Goal: Task Accomplishment & Management: Use online tool/utility

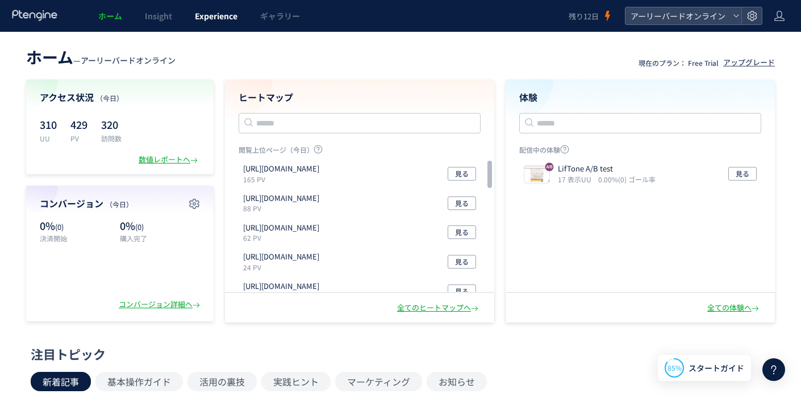
click at [218, 20] on span "Experience" at bounding box center [216, 15] width 43 height 11
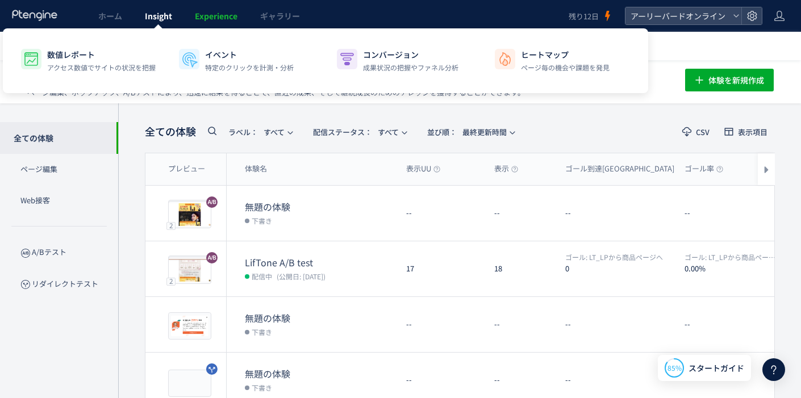
click at [163, 21] on span "Insight" at bounding box center [158, 15] width 27 height 11
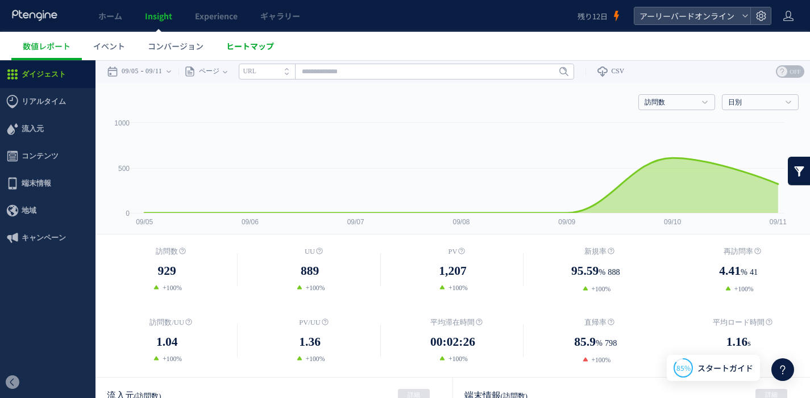
click at [264, 44] on span "ヒートマップ" at bounding box center [250, 45] width 48 height 11
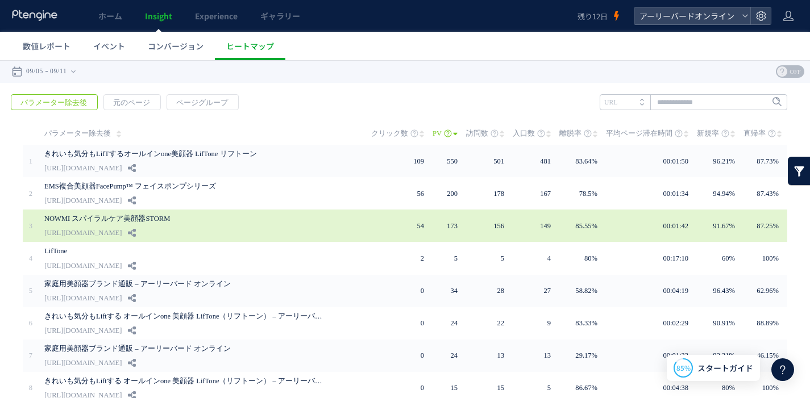
click at [122, 227] on link "https://product.eb-online.jp/nowmi_lab_spiralcare" at bounding box center [82, 233] width 77 height 14
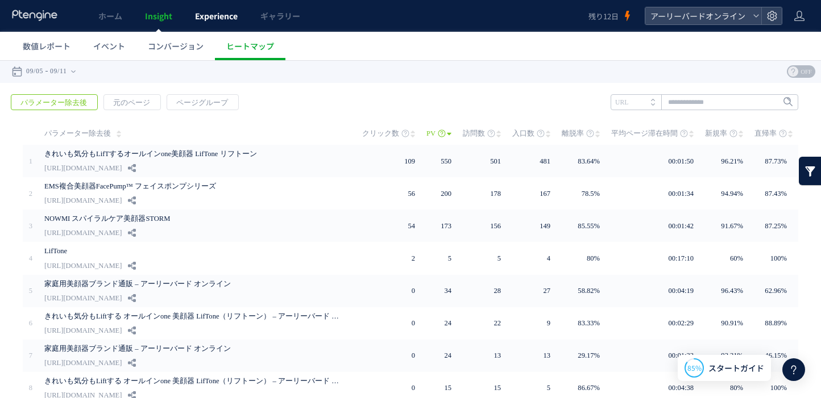
click at [206, 19] on span "Experience" at bounding box center [216, 15] width 43 height 11
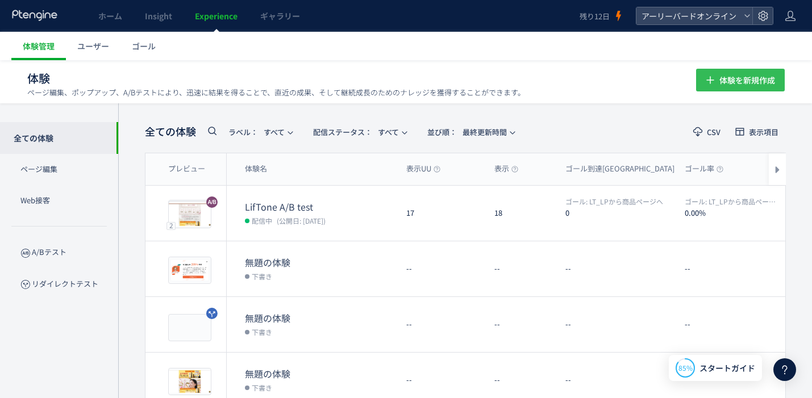
click at [709, 85] on icon "button" at bounding box center [711, 80] width 14 height 14
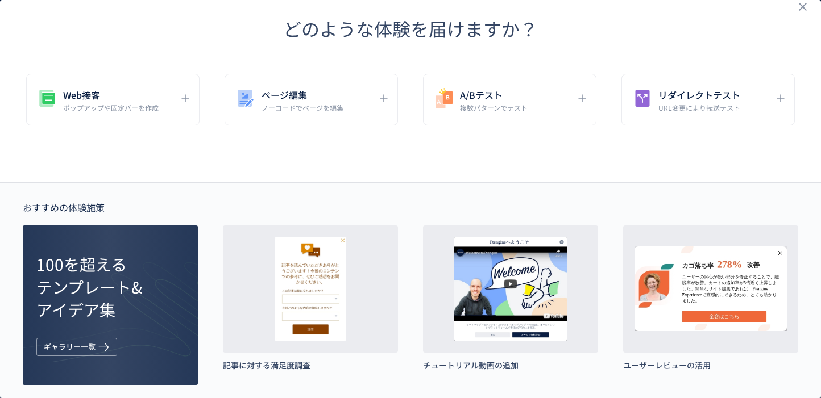
scroll to position [19, 0]
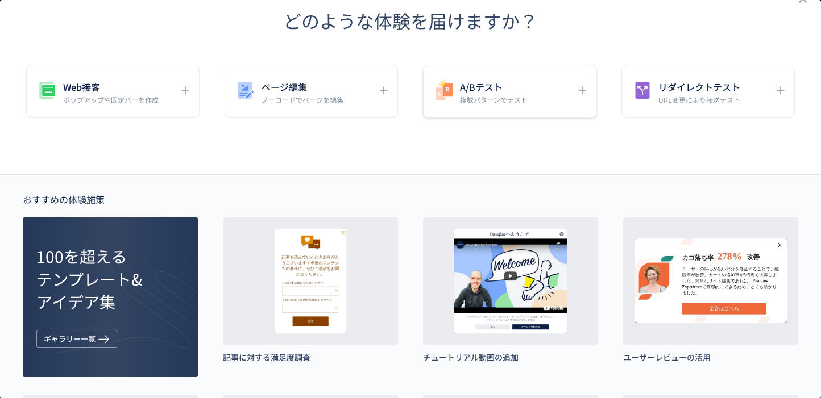
click at [480, 85] on h5 "A/Bテスト" at bounding box center [494, 87] width 68 height 16
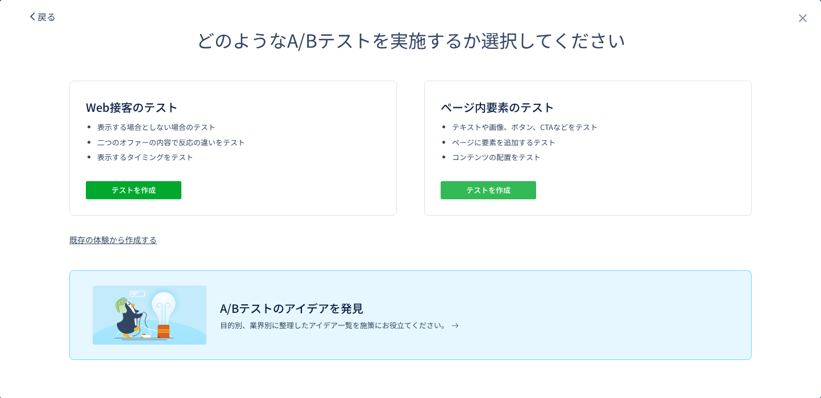
click at [492, 196] on span "テストを作成" at bounding box center [488, 190] width 44 height 18
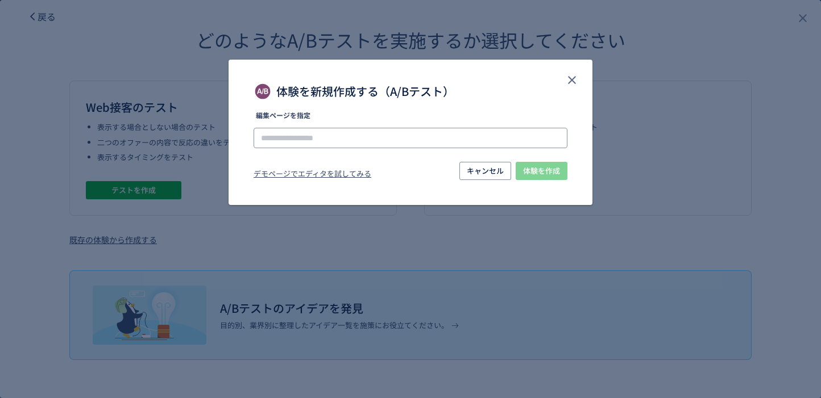
click at [422, 132] on input "体験を新規作成する（A/Bテスト）" at bounding box center [410, 138] width 314 height 20
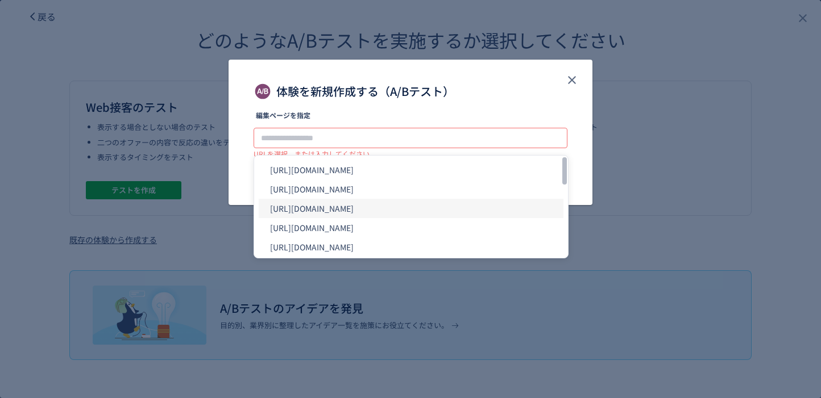
click at [422, 210] on li "https://product.eb-online.jp/nowmi_lab_spiralcare/" at bounding box center [411, 208] width 305 height 19
type input "**********"
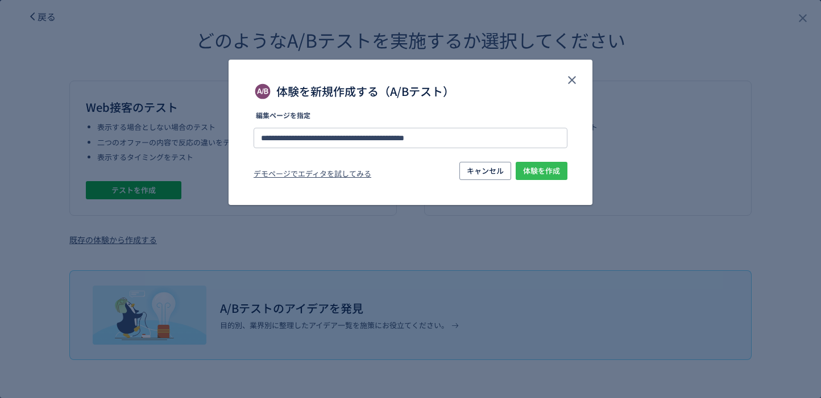
click at [541, 173] on span "体験を作成" at bounding box center [541, 171] width 37 height 18
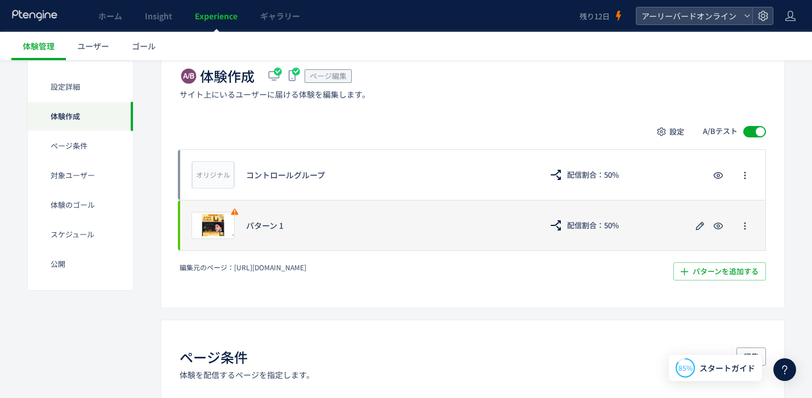
scroll to position [253, 0]
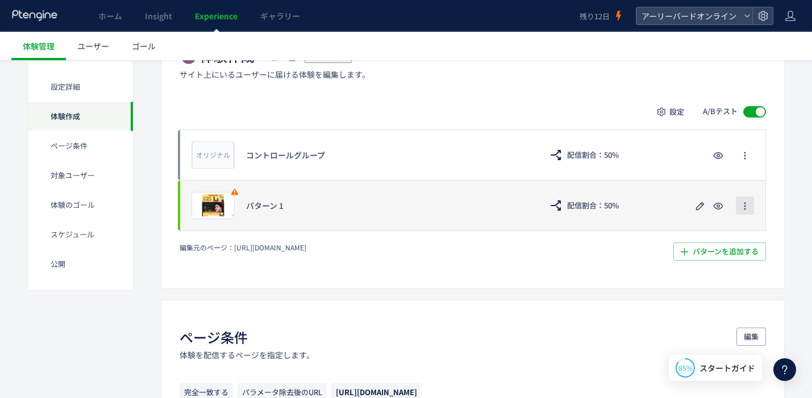
click at [747, 207] on icon "button" at bounding box center [744, 206] width 9 height 9
click at [700, 206] on icon "button" at bounding box center [700, 206] width 14 height 14
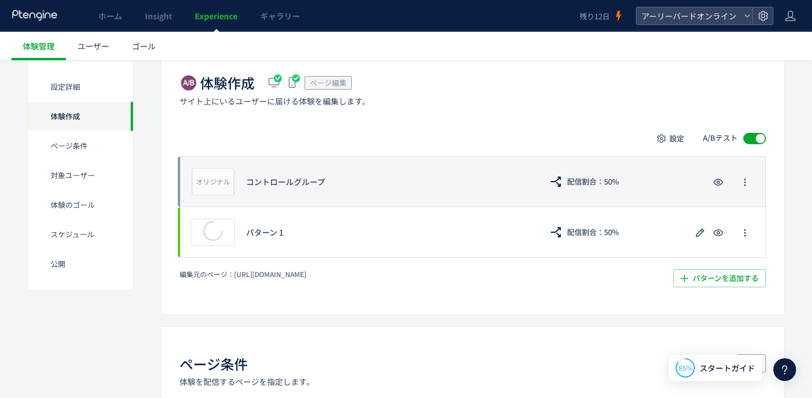
scroll to position [265, 0]
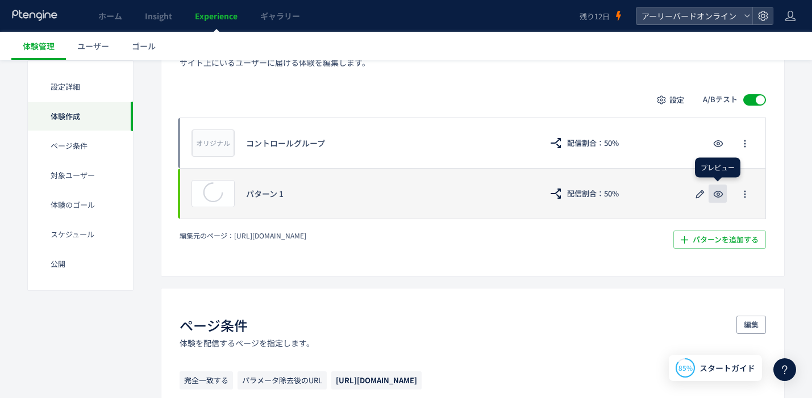
click at [717, 193] on use "button" at bounding box center [719, 194] width 10 height 7
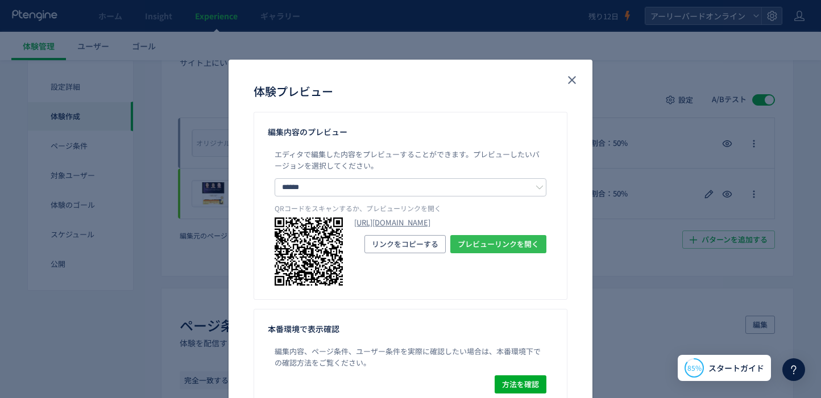
click at [489, 253] on span "プレビューリンクを開く" at bounding box center [497, 244] width 81 height 18
click at [565, 74] on icon "close" at bounding box center [572, 80] width 14 height 14
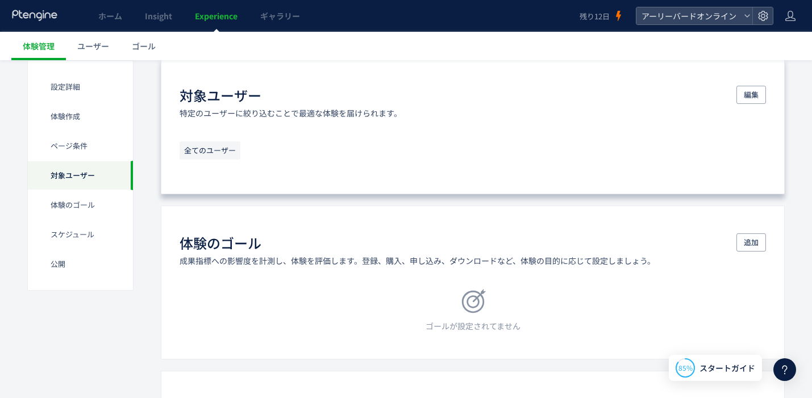
scroll to position [652, 0]
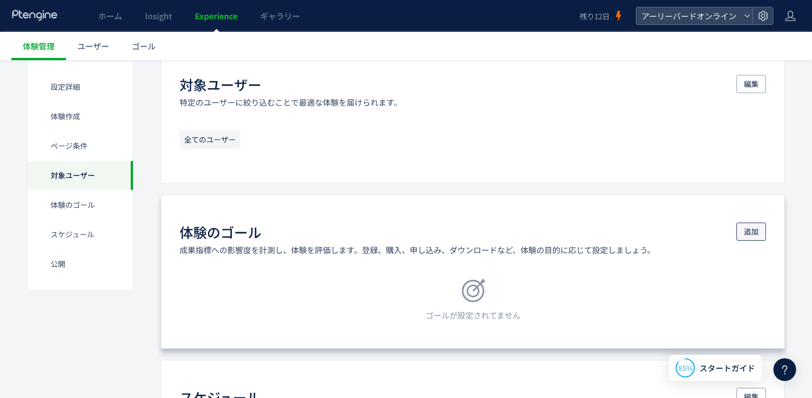
click at [744, 230] on span "追加" at bounding box center [751, 232] width 15 height 18
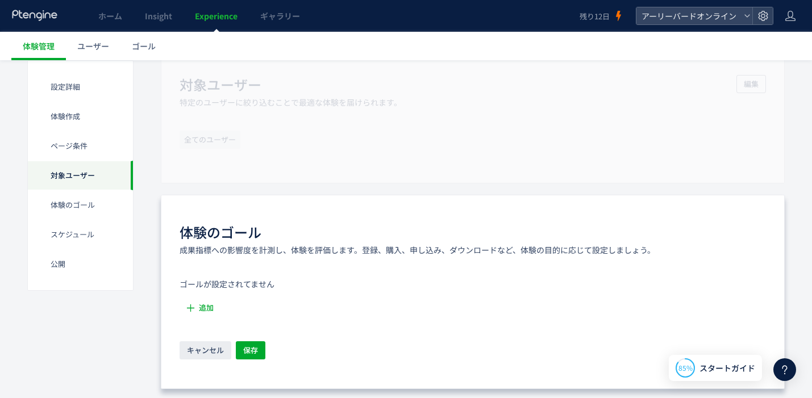
scroll to position [674, 0]
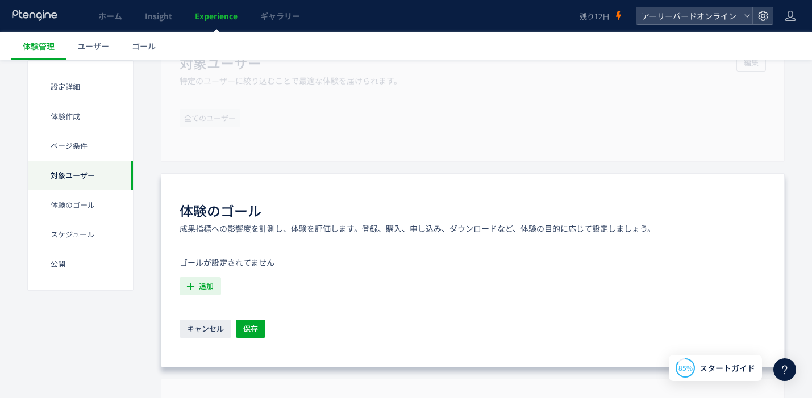
click at [203, 289] on span "追加" at bounding box center [206, 286] width 15 height 18
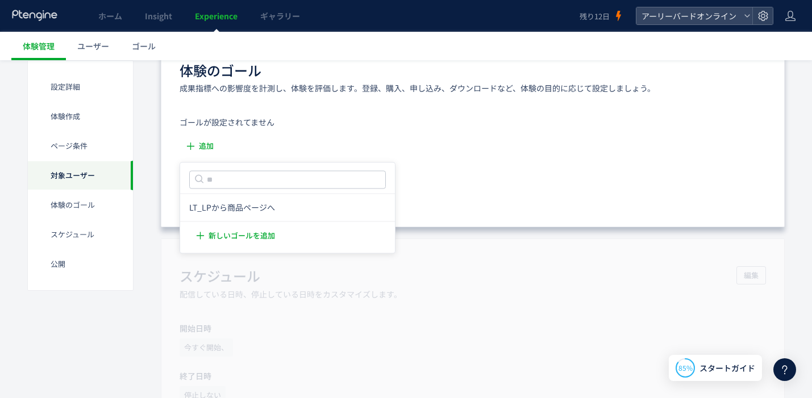
scroll to position [897, 0]
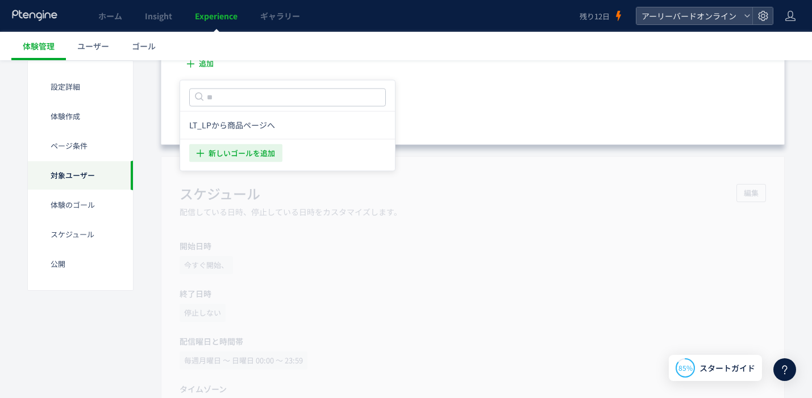
click at [258, 153] on span "新しいゴールを追加" at bounding box center [242, 153] width 66 height 18
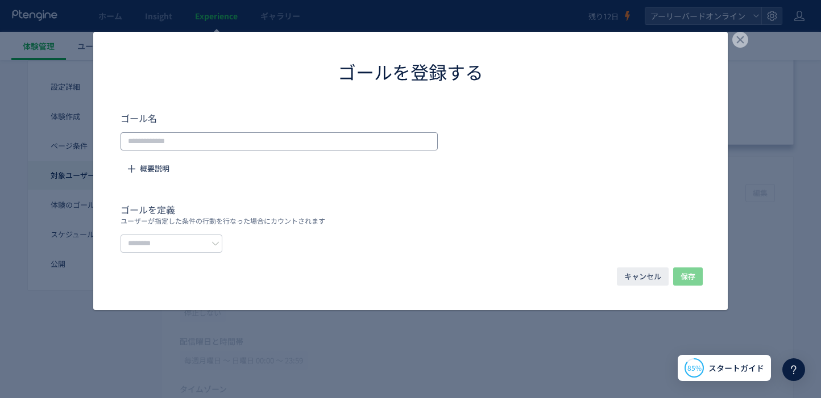
click at [240, 142] on input "dialog" at bounding box center [278, 141] width 317 height 18
type input "**********"
click at [194, 245] on input "dialog" at bounding box center [171, 244] width 102 height 18
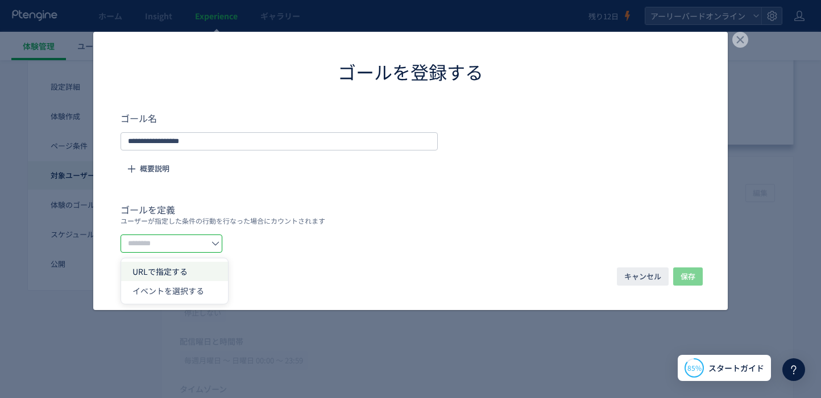
click at [192, 273] on li "URLで指定する" at bounding box center [174, 271] width 107 height 19
type input "********"
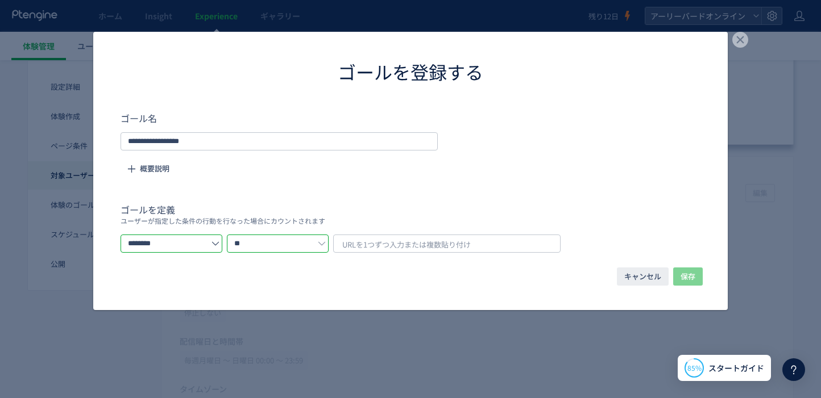
click at [319, 242] on input "**" at bounding box center [278, 244] width 102 height 18
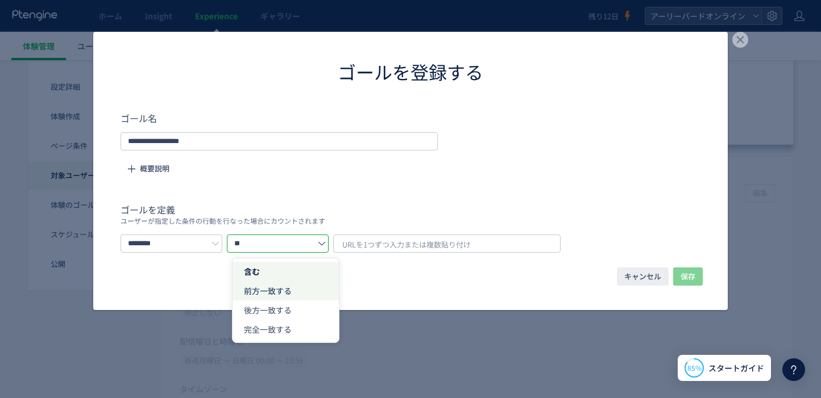
click at [307, 292] on li "前方一致する" at bounding box center [285, 290] width 107 height 19
type input "******"
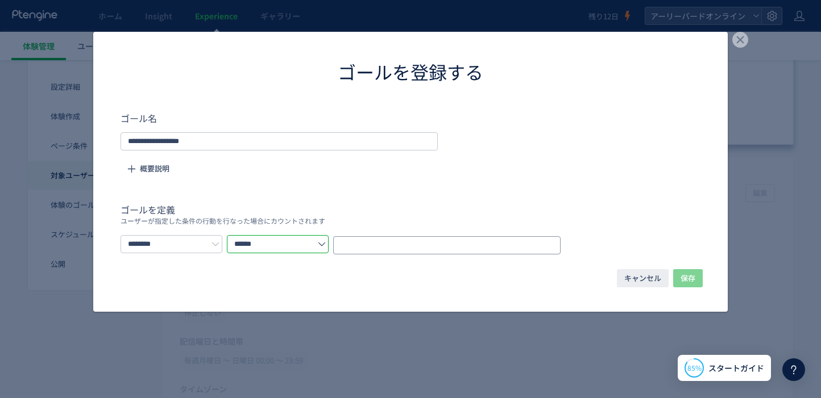
click at [389, 246] on input "dialog" at bounding box center [446, 245] width 227 height 18
click at [393, 244] on input "dialog" at bounding box center [446, 245] width 227 height 18
paste input "**********"
type input "**********"
click at [692, 272] on span "保存" at bounding box center [687, 278] width 15 height 18
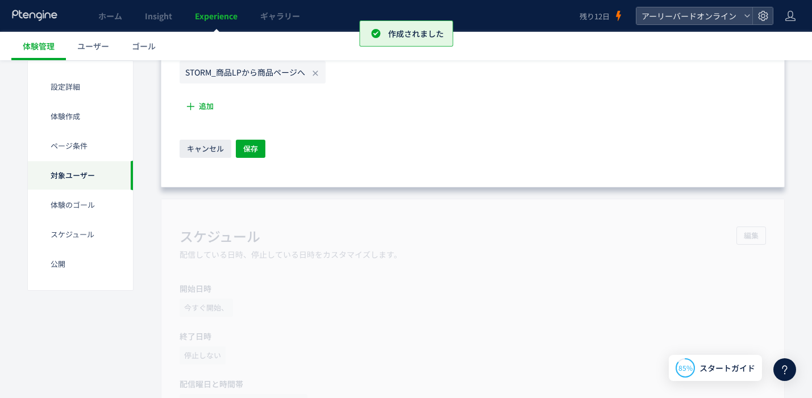
scroll to position [820, 0]
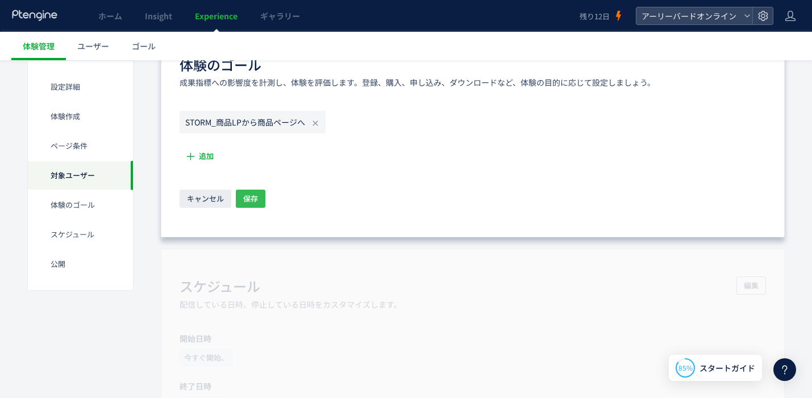
click at [258, 199] on button "保存" at bounding box center [251, 199] width 30 height 18
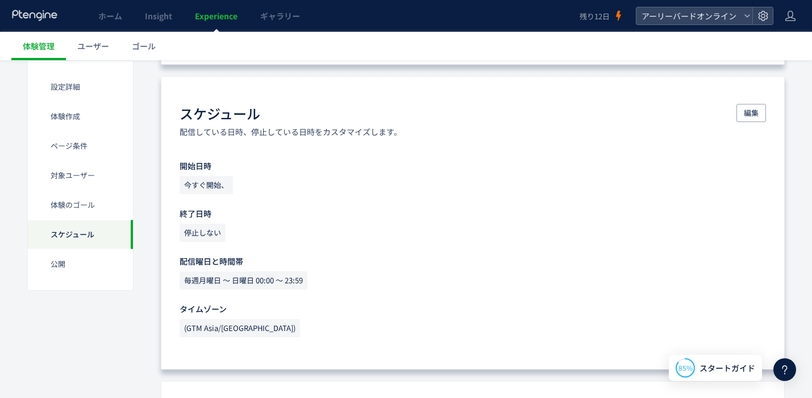
scroll to position [917, 0]
click at [749, 114] on span "編集" at bounding box center [751, 113] width 15 height 18
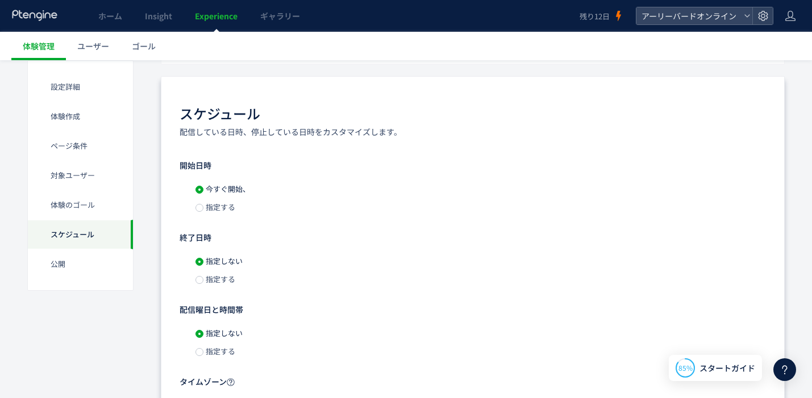
click at [226, 283] on span "指定する" at bounding box center [219, 279] width 32 height 11
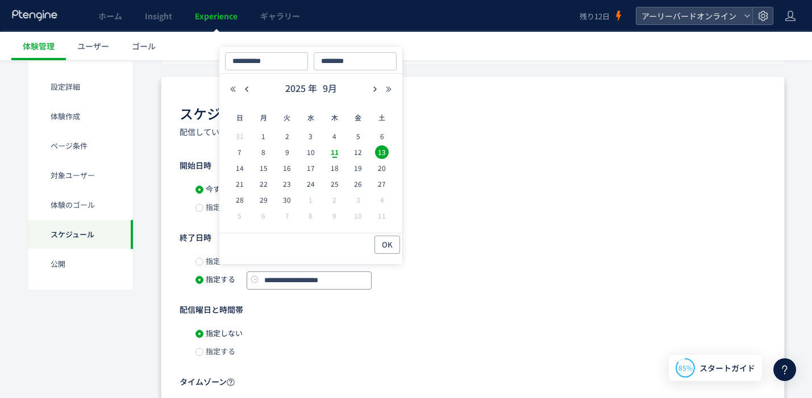
click at [319, 279] on input "**********" at bounding box center [309, 281] width 125 height 18
click at [385, 150] on span "13" at bounding box center [382, 152] width 14 height 14
click at [389, 246] on span "OK" at bounding box center [387, 245] width 11 height 18
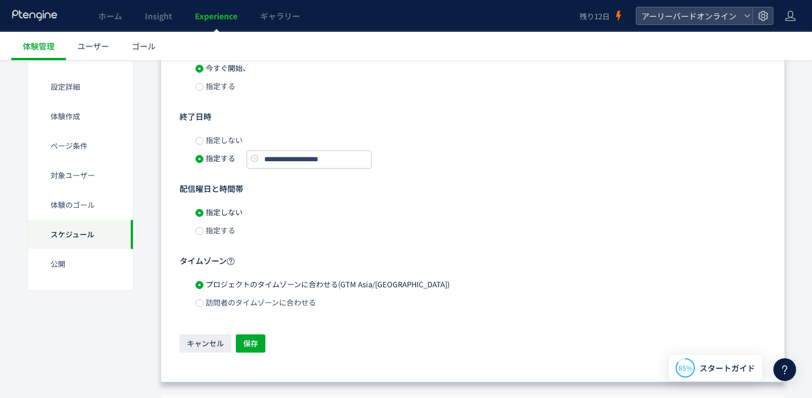
scroll to position [1054, 0]
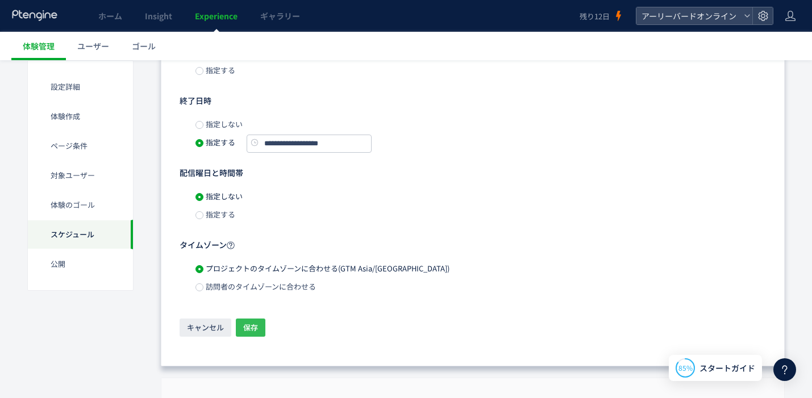
click at [253, 330] on span "保存" at bounding box center [250, 328] width 15 height 18
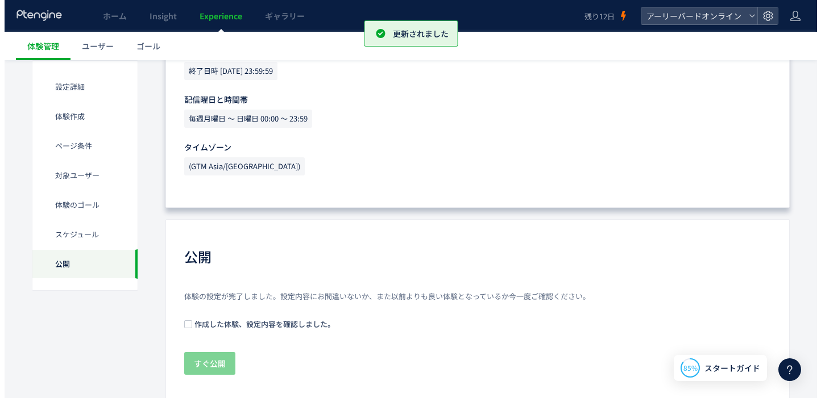
scroll to position [1119, 0]
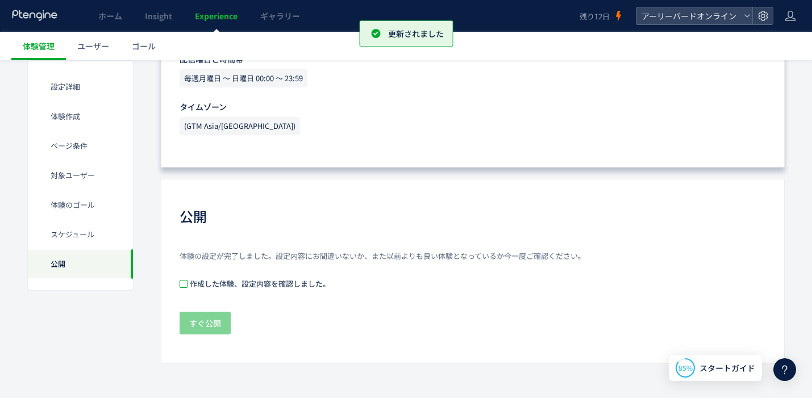
click at [186, 285] on span at bounding box center [184, 284] width 8 height 8
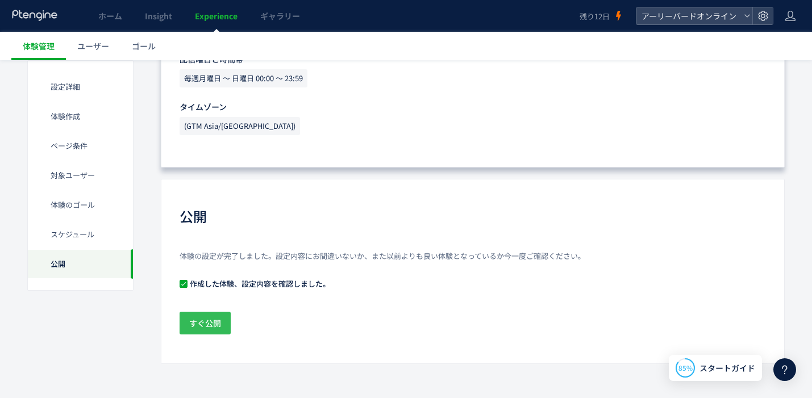
click at [213, 323] on span "すぐ公開" at bounding box center [205, 323] width 32 height 23
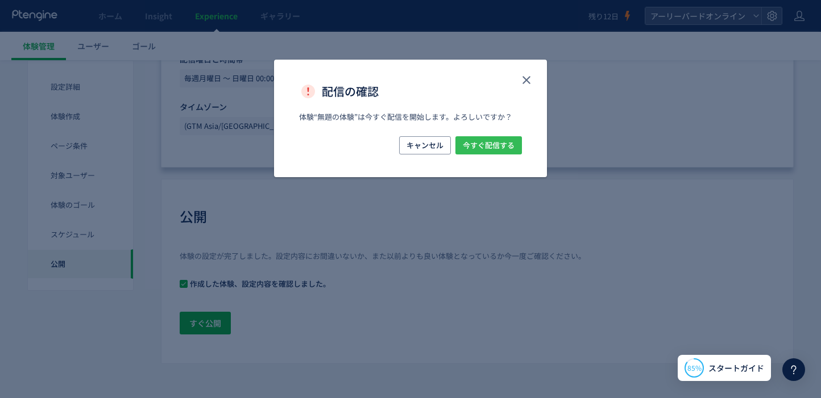
click at [490, 143] on span "今すぐ配信する" at bounding box center [489, 145] width 52 height 18
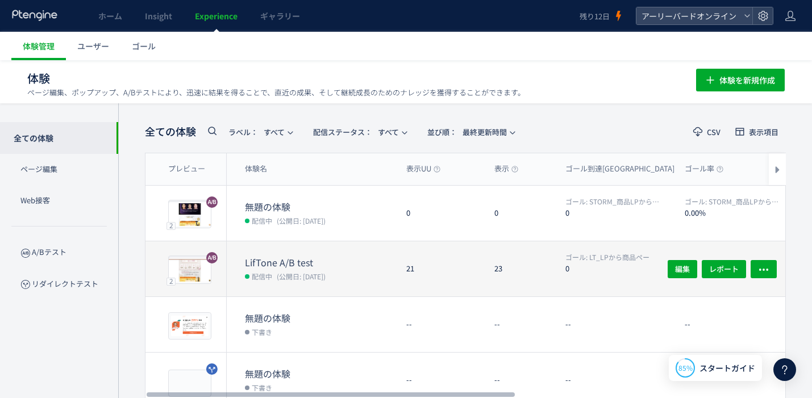
click at [386, 252] on div "LifTone A/B test 配信中 (公開日: 2025/09/11)" at bounding box center [312, 269] width 170 height 55
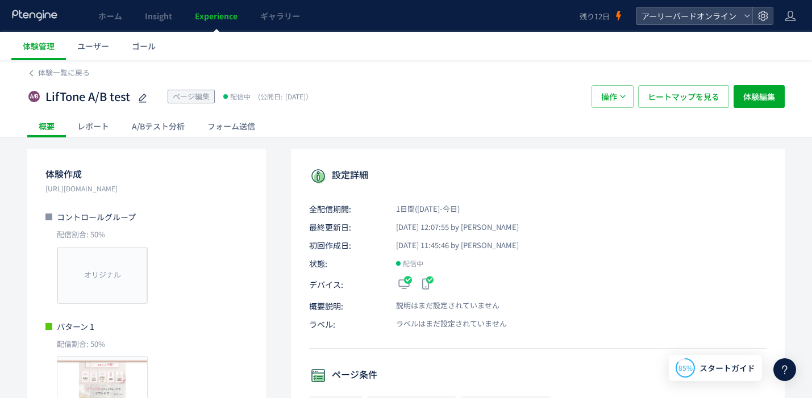
click at [105, 132] on div "レポート" at bounding box center [93, 126] width 55 height 23
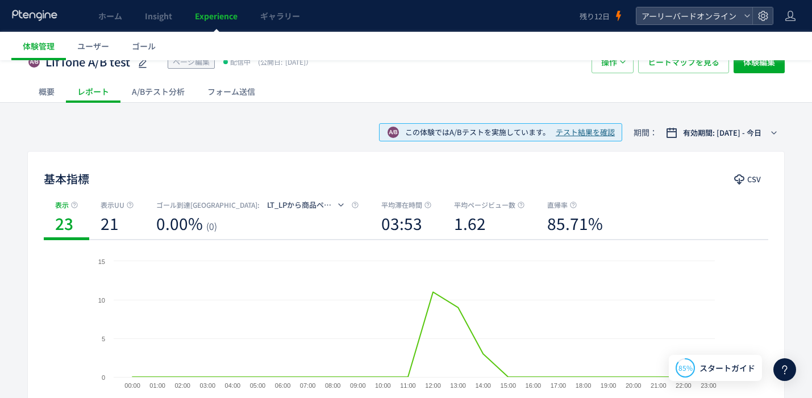
scroll to position [85, 0]
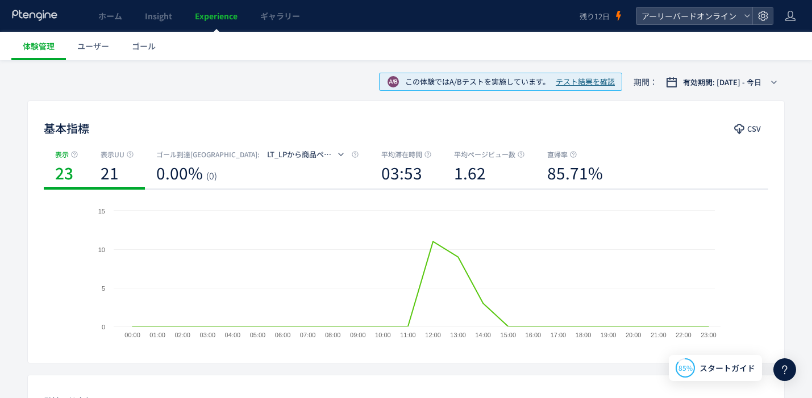
click at [120, 170] on div "21" at bounding box center [117, 174] width 33 height 28
click at [74, 173] on div "23" at bounding box center [66, 174] width 23 height 28
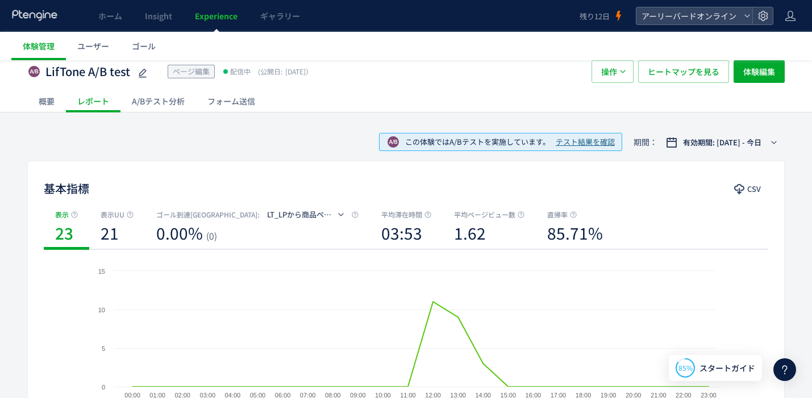
scroll to position [0, 0]
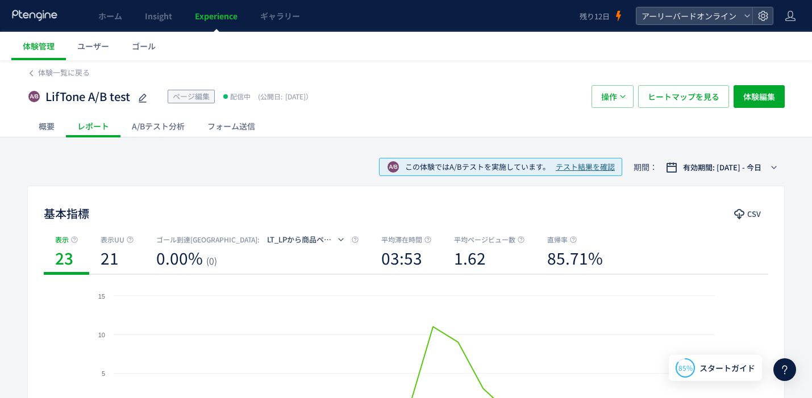
click at [151, 131] on div "A/Bテスト分析" at bounding box center [158, 126] width 76 height 23
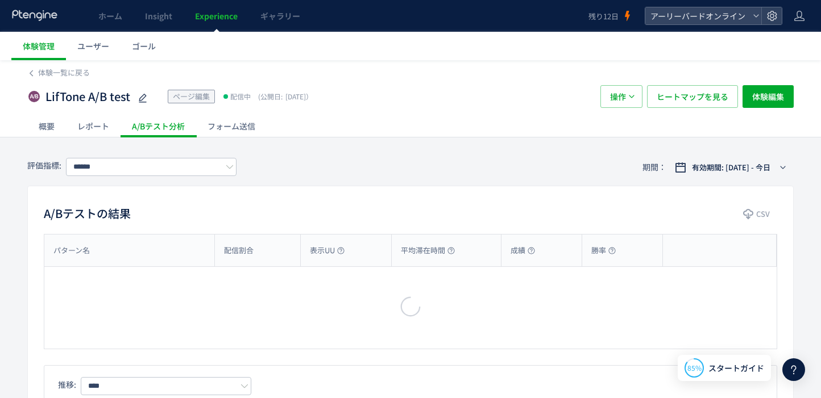
type input "**********"
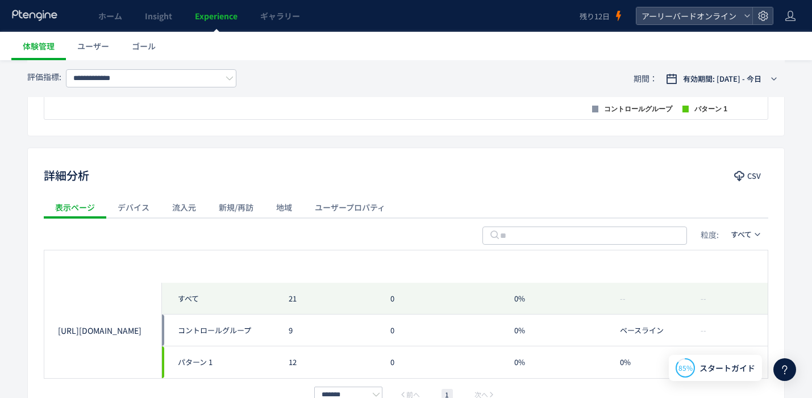
scroll to position [506, 0]
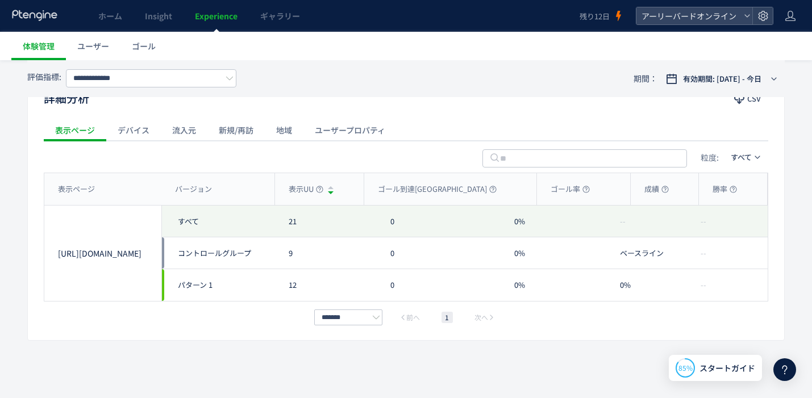
click at [215, 16] on span "Experience" at bounding box center [216, 15] width 43 height 11
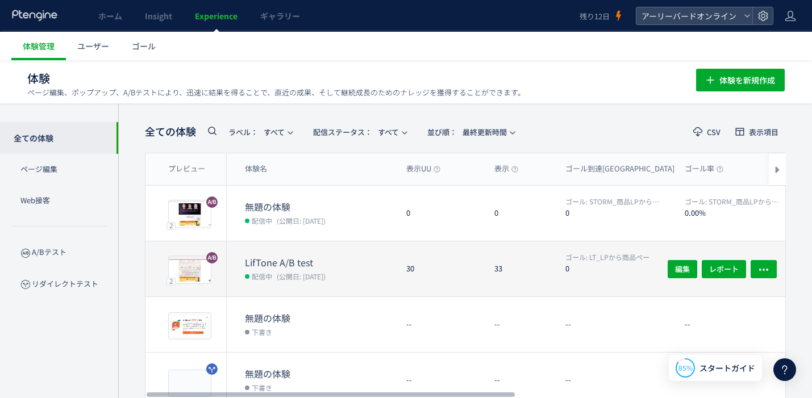
click at [307, 263] on dt "LifTone A/B test" at bounding box center [321, 262] width 152 height 13
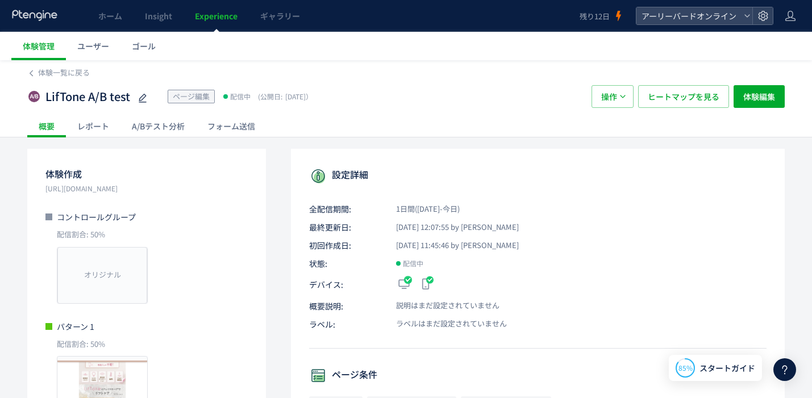
click at [80, 125] on div "レポート" at bounding box center [93, 126] width 55 height 23
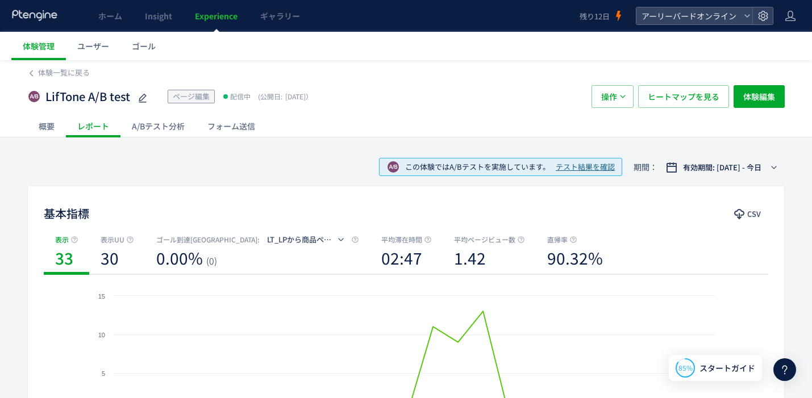
click at [160, 128] on div "A/Bテスト分析" at bounding box center [158, 126] width 76 height 23
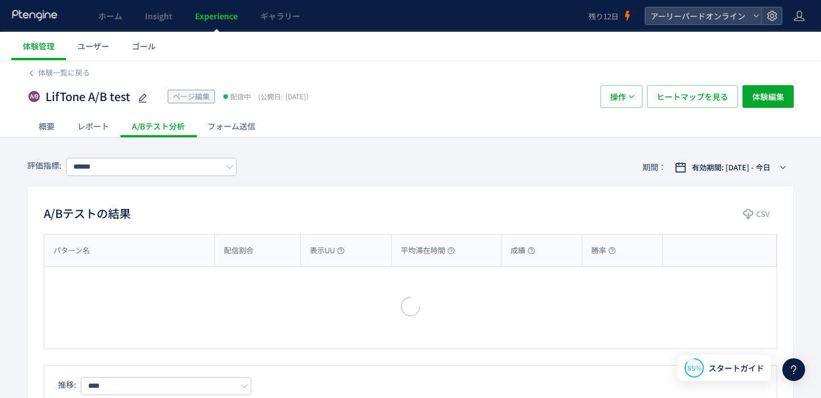
type input "**********"
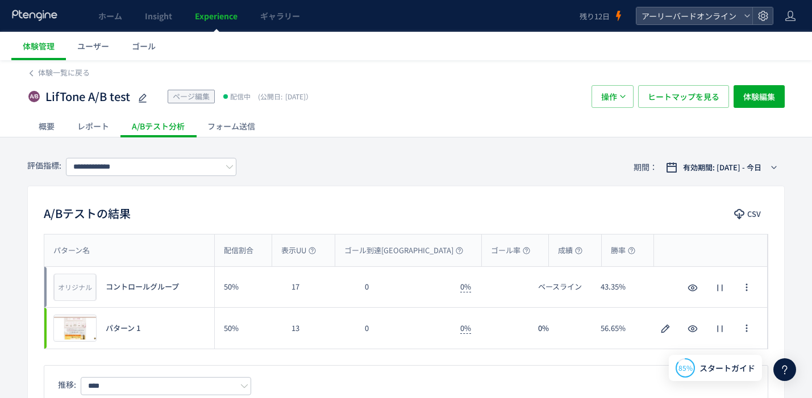
click at [224, 126] on div "フォーム送信" at bounding box center [231, 126] width 70 height 23
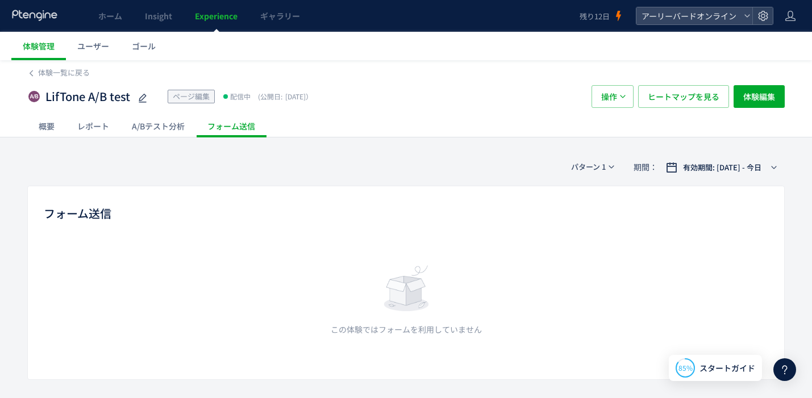
scroll to position [1, 0]
click at [166, 125] on div "A/Bテスト分析" at bounding box center [158, 125] width 76 height 23
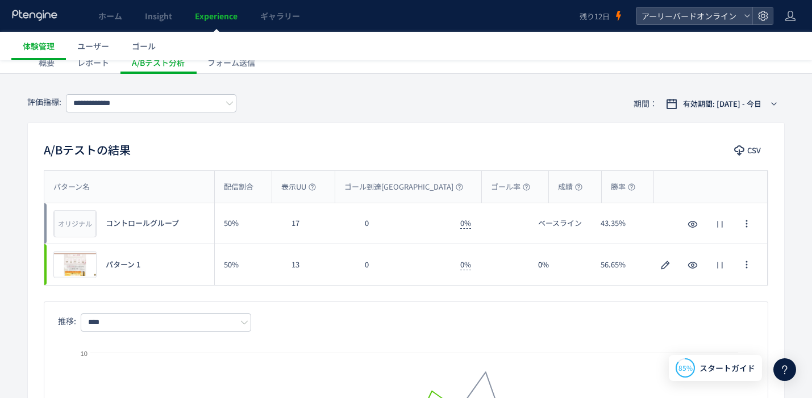
scroll to position [101, 0]
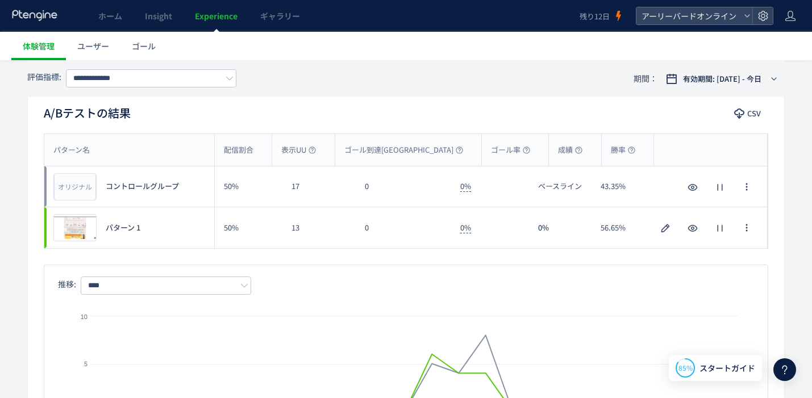
click at [222, 16] on span "Experience" at bounding box center [216, 15] width 43 height 11
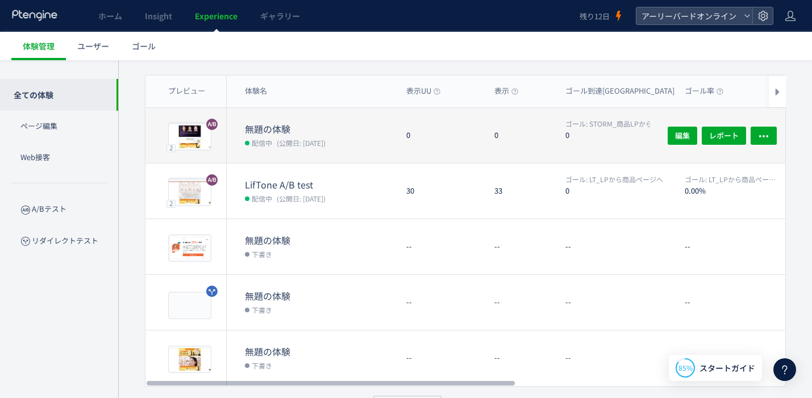
scroll to position [78, 0]
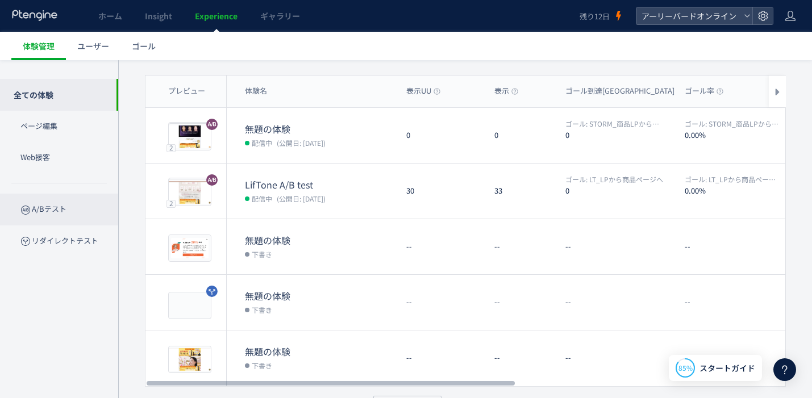
click at [86, 212] on p "A/Bテスト" at bounding box center [59, 209] width 118 height 31
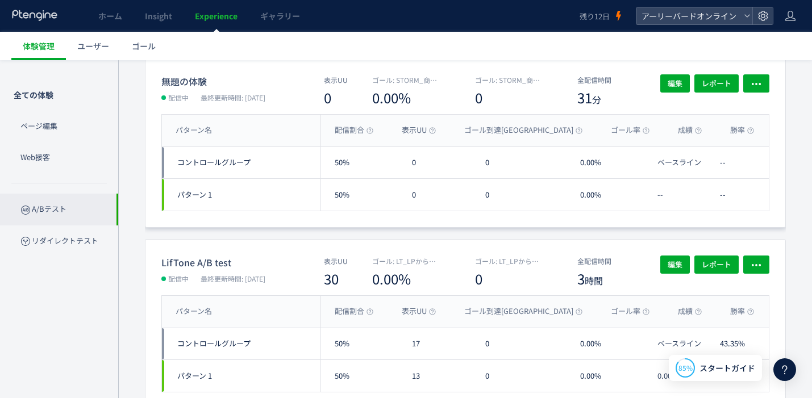
scroll to position [86, 0]
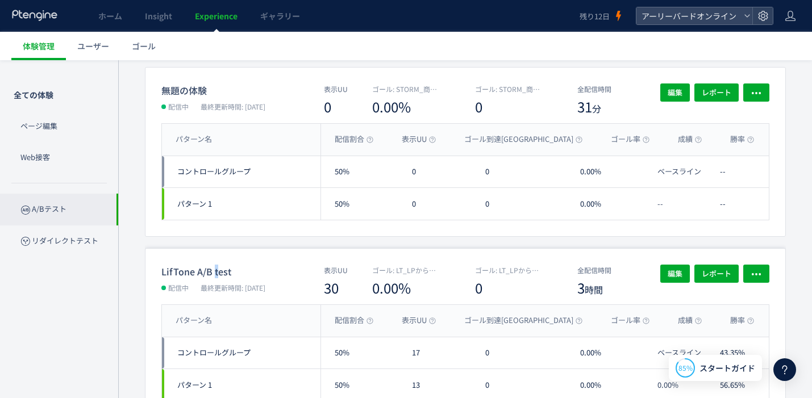
click at [215, 267] on dt "LifTone A/B test" at bounding box center [227, 272] width 132 height 14
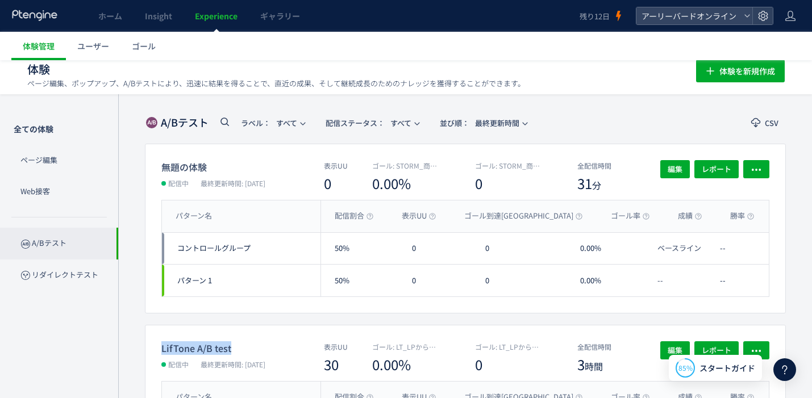
scroll to position [0, 0]
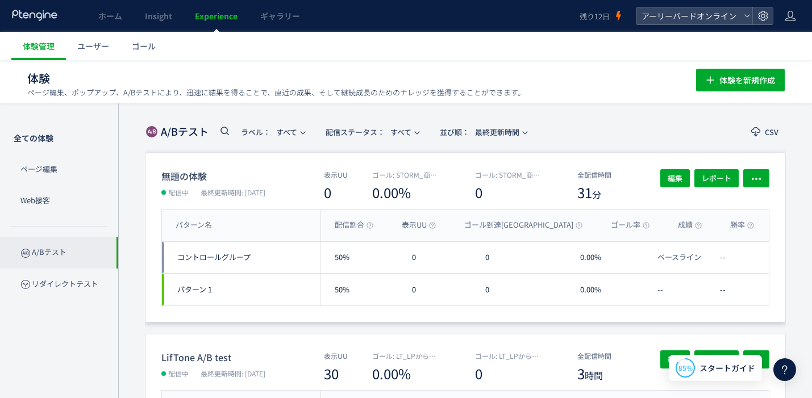
click at [189, 197] on dd "配信中 最終更新時間: 2025/09/11" at bounding box center [242, 192] width 163 height 15
drag, startPoint x: 205, startPoint y: 173, endPoint x: 198, endPoint y: 172, distance: 6.9
click at [203, 173] on dt "無題の体験" at bounding box center [227, 176] width 132 height 14
click at [675, 176] on span "編集" at bounding box center [675, 178] width 15 height 18
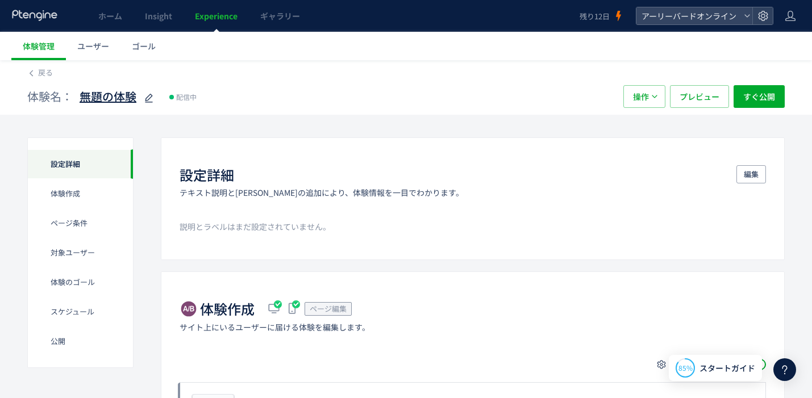
click at [150, 98] on icon at bounding box center [149, 98] width 14 height 14
drag, startPoint x: 119, startPoint y: 97, endPoint x: 76, endPoint y: 95, distance: 43.8
click at [76, 95] on div "**********" at bounding box center [124, 96] width 194 height 23
type input "**********"
click at [755, 99] on span "すぐ公開" at bounding box center [759, 96] width 32 height 23
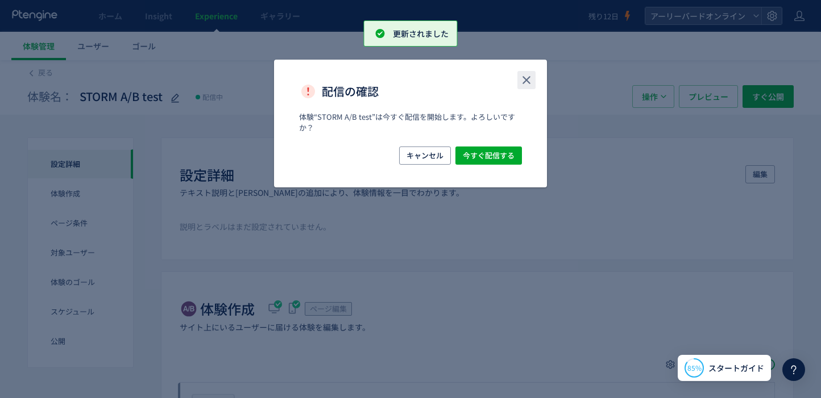
drag, startPoint x: 524, startPoint y: 74, endPoint x: 517, endPoint y: 77, distance: 7.6
click at [524, 74] on icon "close" at bounding box center [526, 80] width 14 height 14
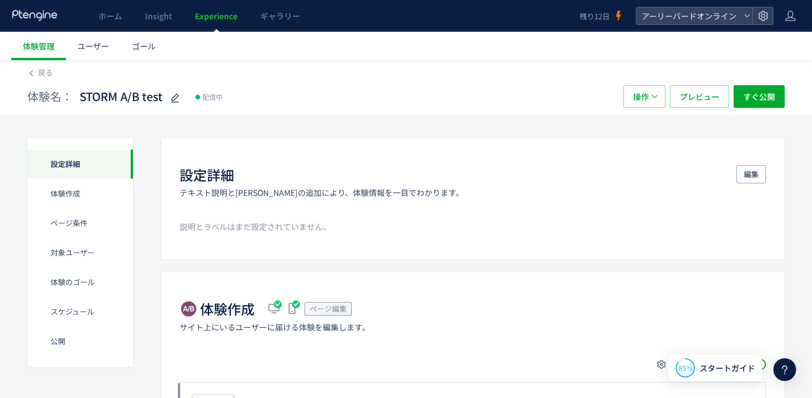
click at [48, 76] on span "戻る" at bounding box center [45, 72] width 15 height 11
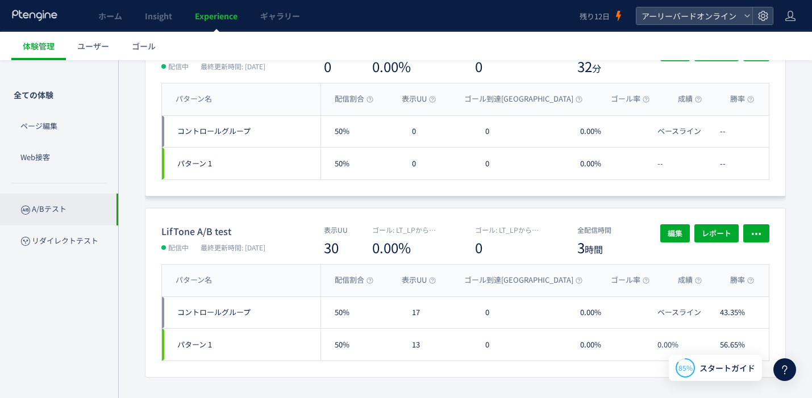
scroll to position [80, 0]
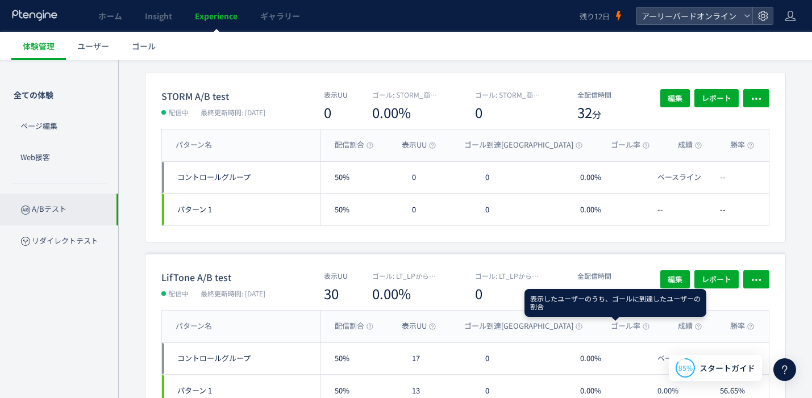
click at [643, 324] on icon at bounding box center [646, 326] width 7 height 7
click at [643, 327] on icon at bounding box center [646, 326] width 7 height 7
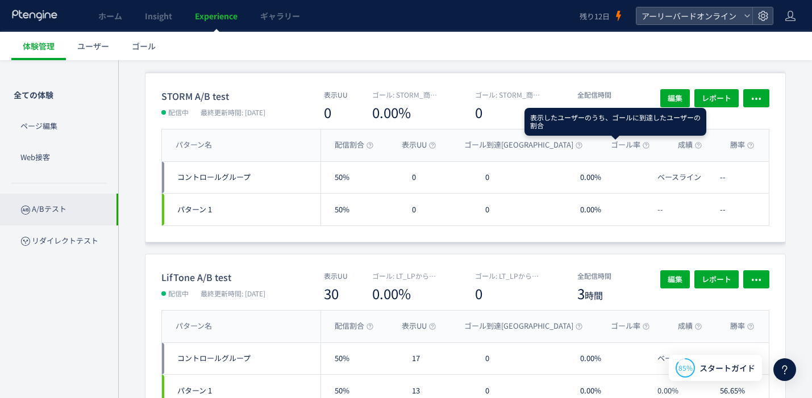
click at [643, 145] on icon at bounding box center [646, 145] width 7 height 7
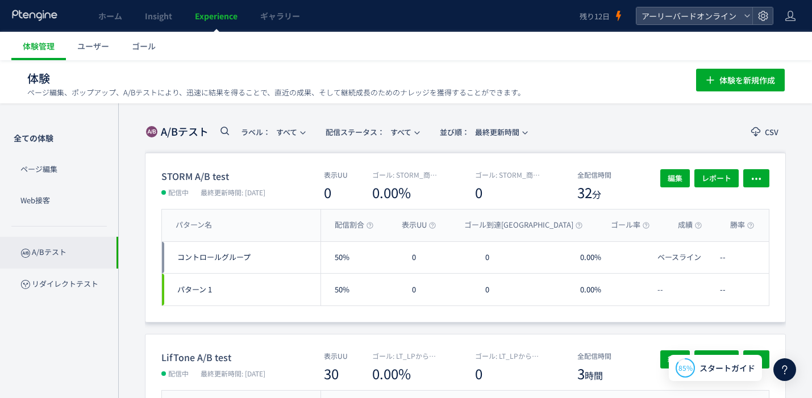
scroll to position [116, 0]
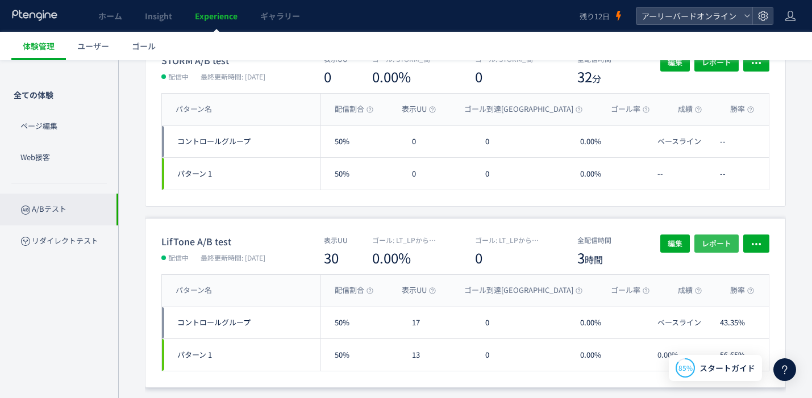
click at [724, 240] on span "レポート" at bounding box center [717, 244] width 30 height 18
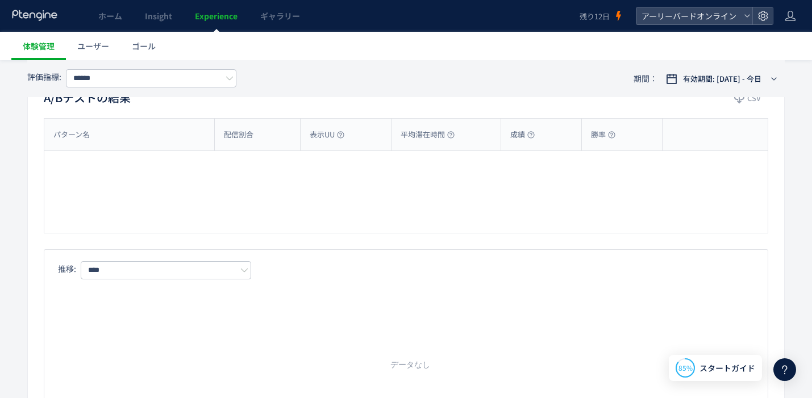
type input "**********"
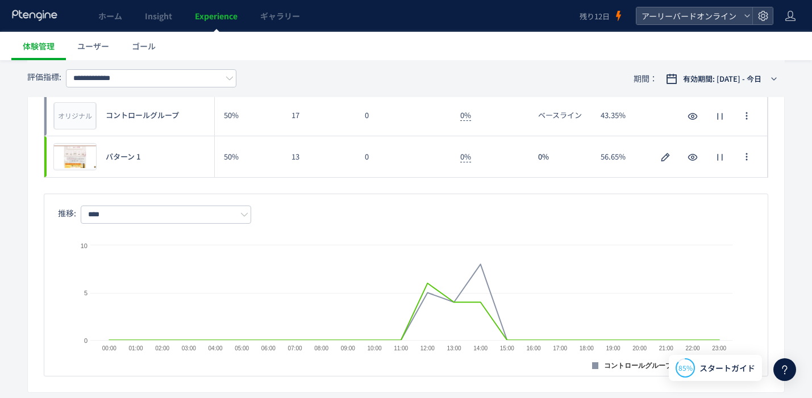
scroll to position [188, 0]
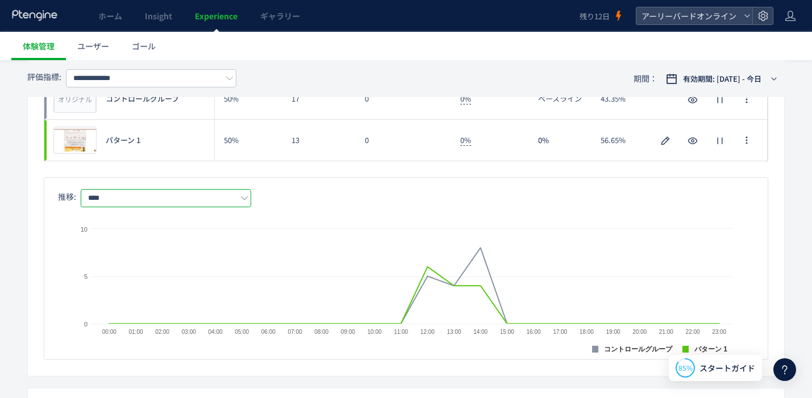
click at [216, 203] on input "****" at bounding box center [166, 198] width 170 height 18
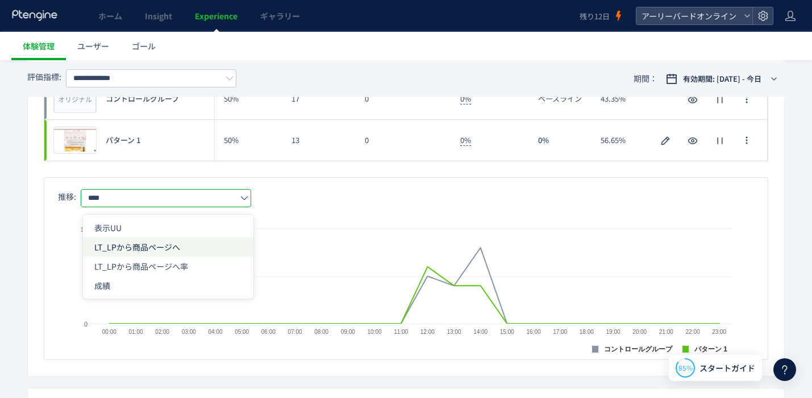
click at [200, 244] on span "LT_LPから商品ページへ" at bounding box center [168, 247] width 148 height 19
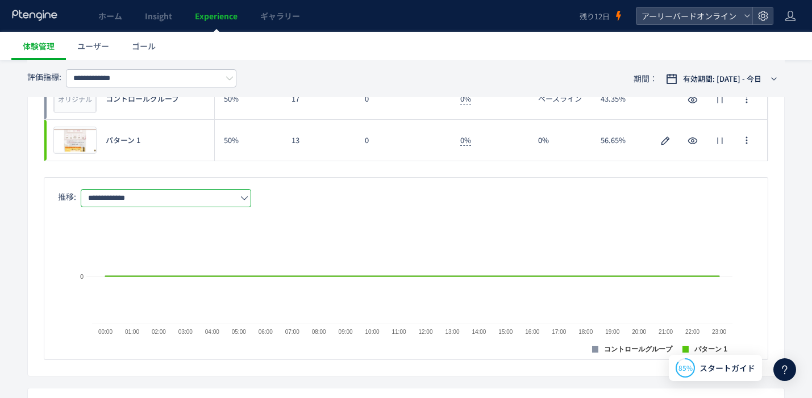
click at [211, 206] on input "**********" at bounding box center [166, 198] width 170 height 18
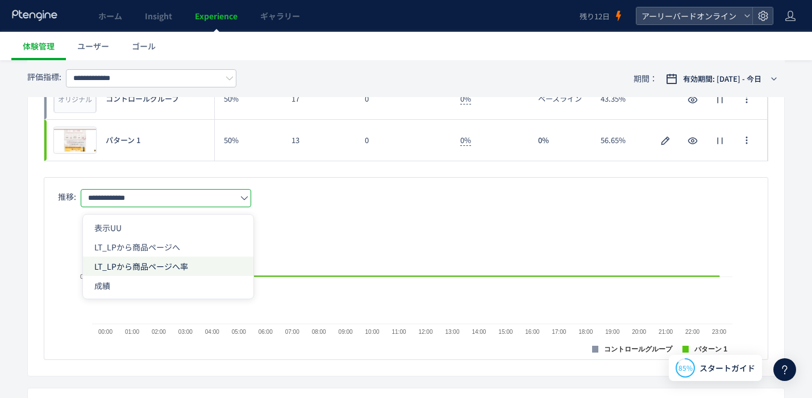
click at [203, 263] on span "LT_LPから商品ページへ率" at bounding box center [168, 266] width 148 height 19
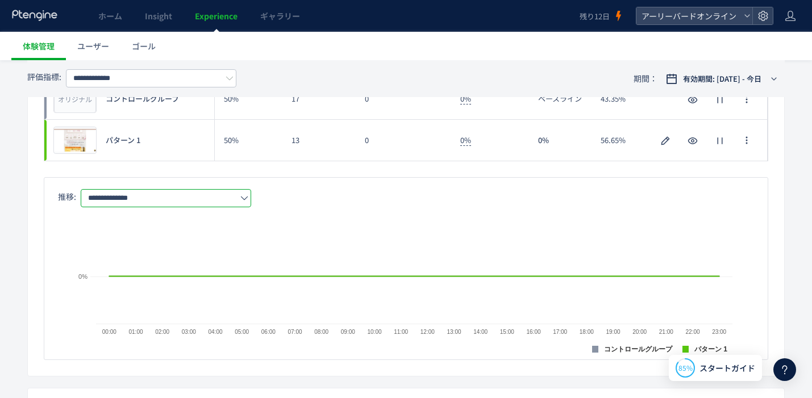
click at [226, 199] on input "**********" at bounding box center [166, 198] width 170 height 18
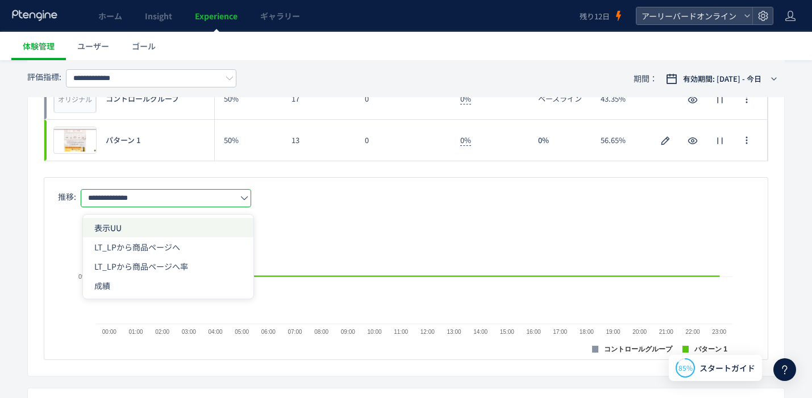
click at [212, 223] on span "表示UU" at bounding box center [168, 227] width 148 height 19
type input "****"
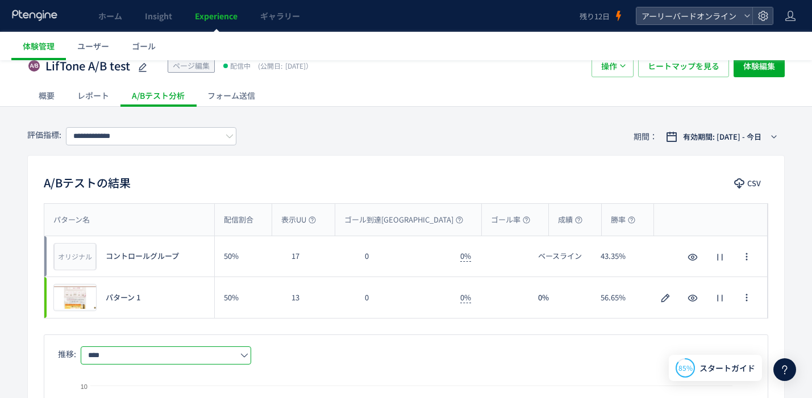
scroll to position [0, 0]
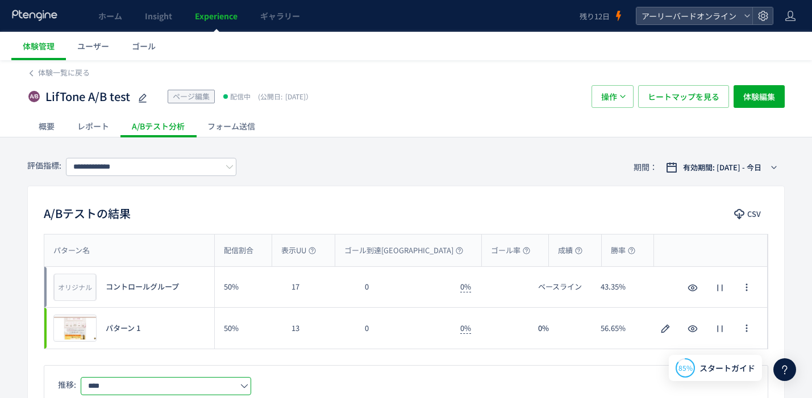
click at [113, 124] on div "レポート" at bounding box center [93, 126] width 55 height 23
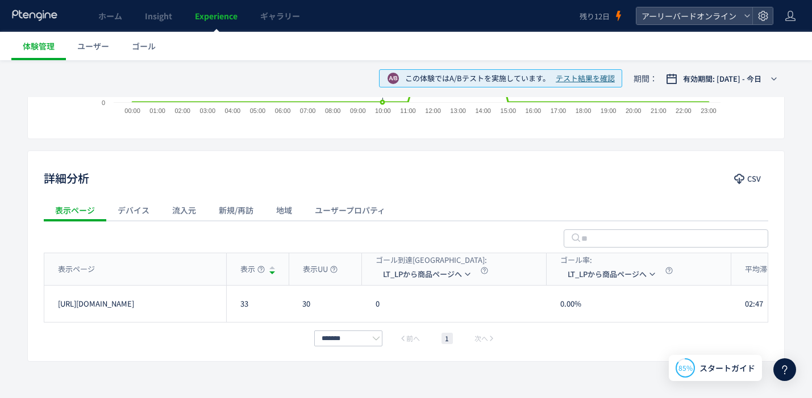
scroll to position [331, 0]
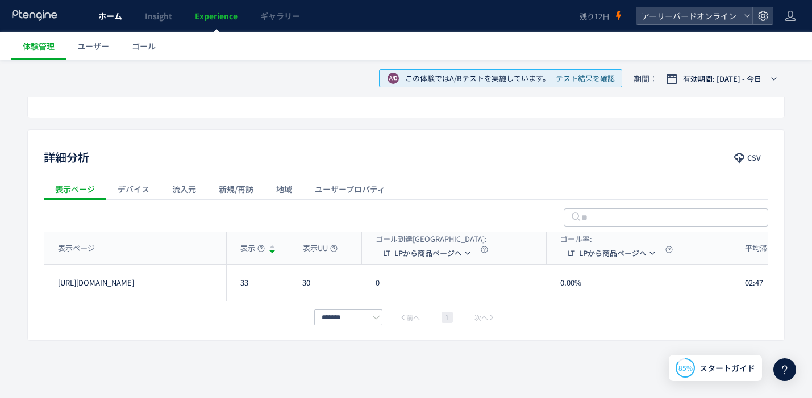
click at [103, 18] on span "ホーム" at bounding box center [110, 15] width 24 height 11
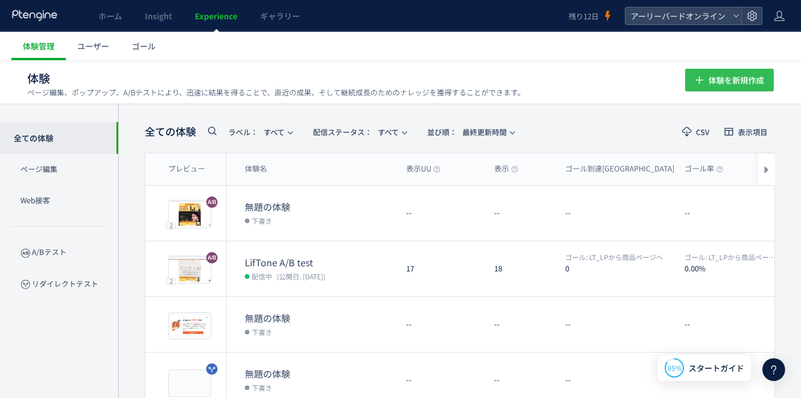
click at [737, 86] on span "体験を新規作成" at bounding box center [737, 80] width 56 height 23
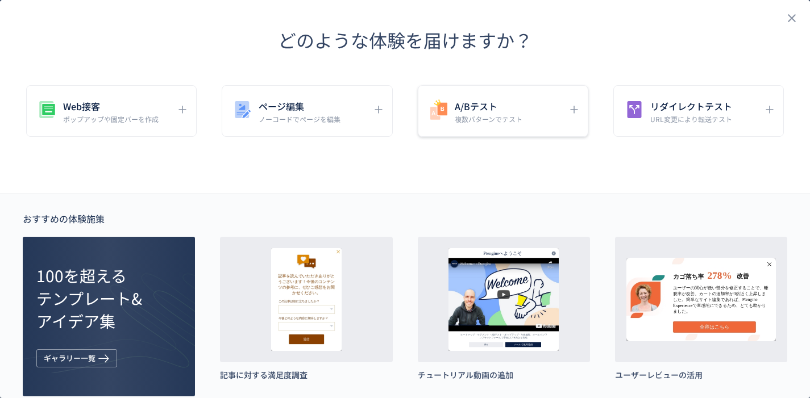
click at [476, 123] on p "複数パターンでテスト" at bounding box center [489, 119] width 68 height 10
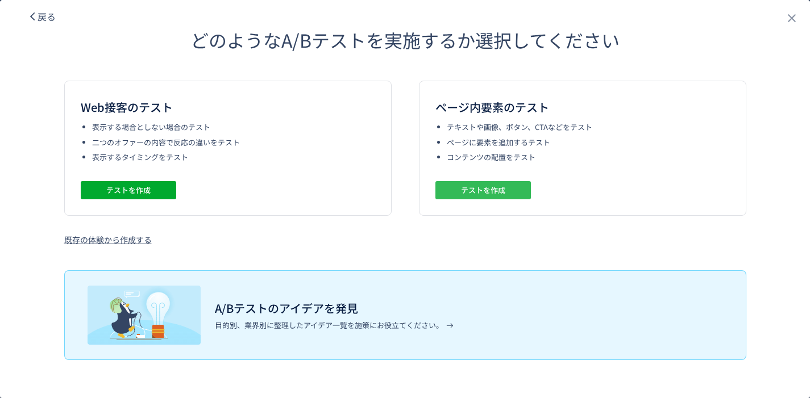
click at [475, 189] on span "テストを作成" at bounding box center [483, 190] width 44 height 18
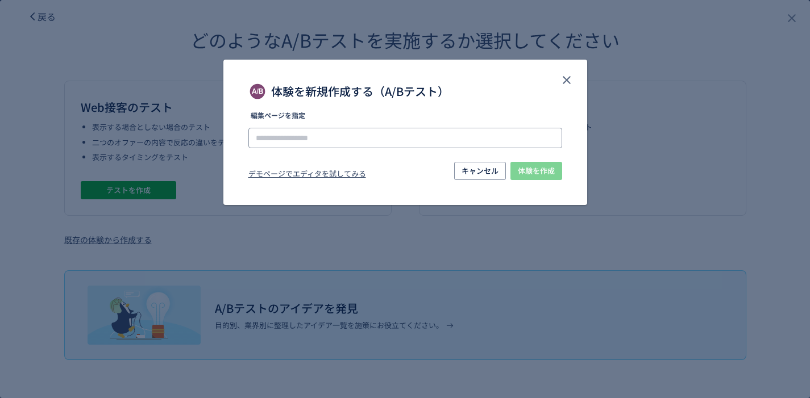
click at [360, 138] on input "体験を新規作成する（A/Bテスト）" at bounding box center [405, 138] width 314 height 20
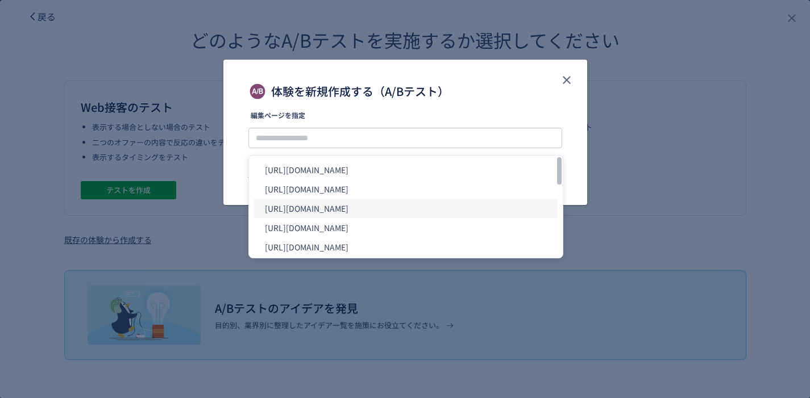
click at [373, 211] on li "https://product.eb-online.jp/nowmi_lab_spiralcare/" at bounding box center [405, 208] width 305 height 19
type input "**********"
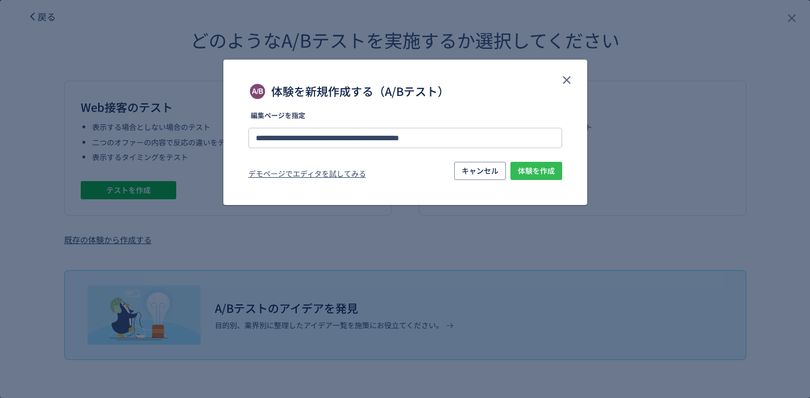
click at [548, 172] on span "体験を作成" at bounding box center [536, 171] width 37 height 18
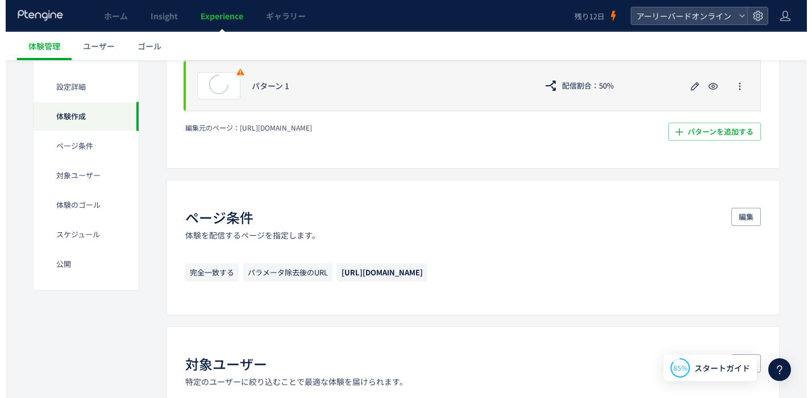
scroll to position [277, 0]
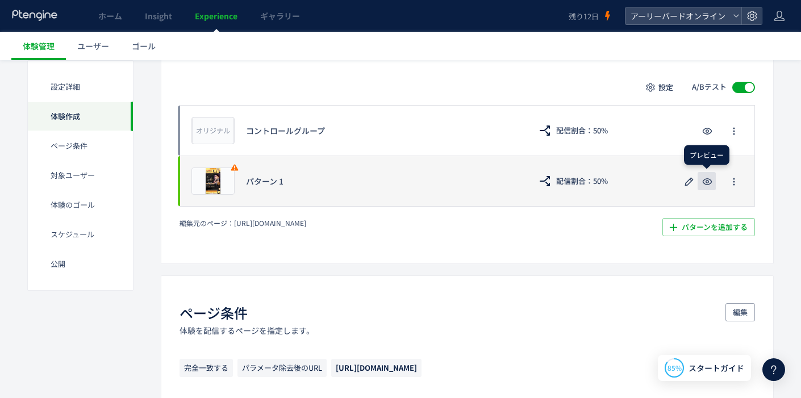
click at [709, 182] on icon "button" at bounding box center [708, 182] width 14 height 14
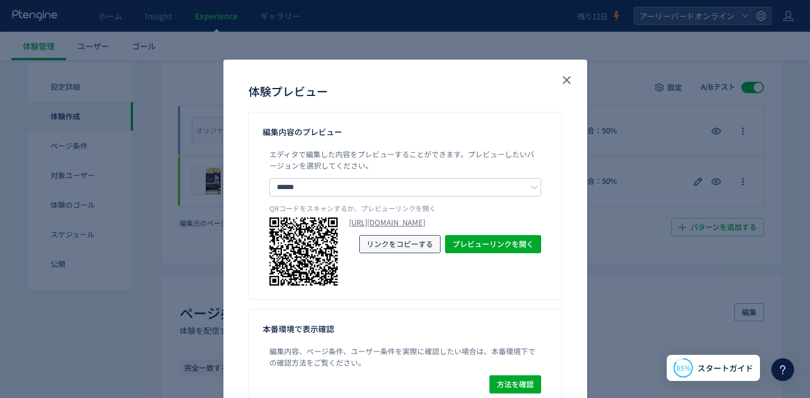
click at [423, 253] on span "リンクをコピーする" at bounding box center [400, 244] width 66 height 18
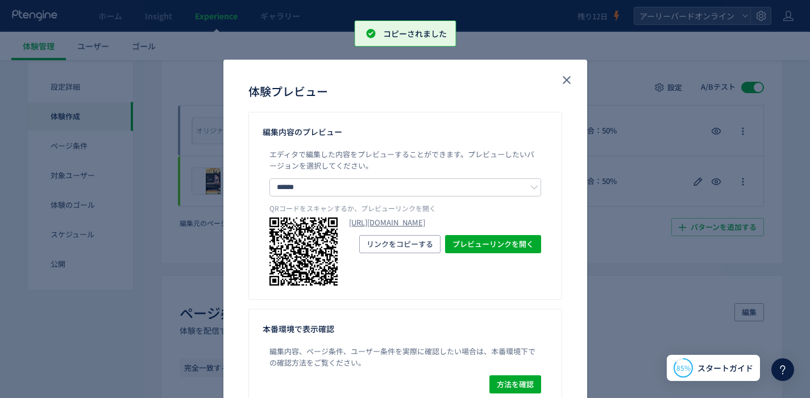
click at [517, 45] on div "体験プレビュー 編集内容のプレビュー エディタで編集した内容をプレビューすることができます。 プレビューしたいバージョンを選択してください。 ****** コ…" at bounding box center [405, 199] width 810 height 398
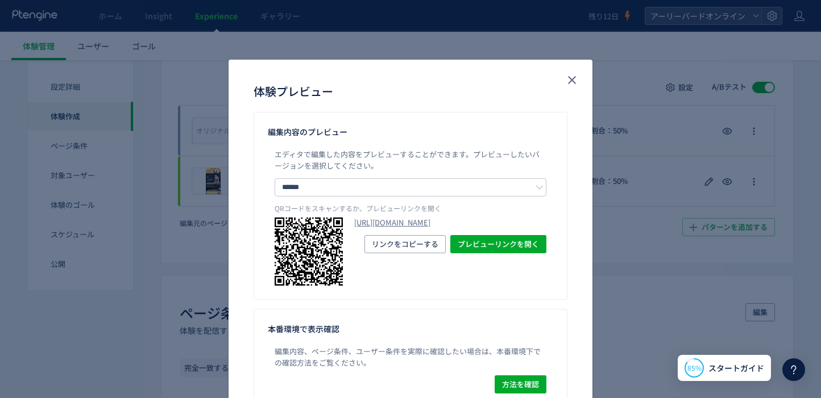
click at [581, 77] on div "体験プレビュー" at bounding box center [410, 86] width 364 height 52
click at [572, 80] on icon "close" at bounding box center [572, 80] width 14 height 14
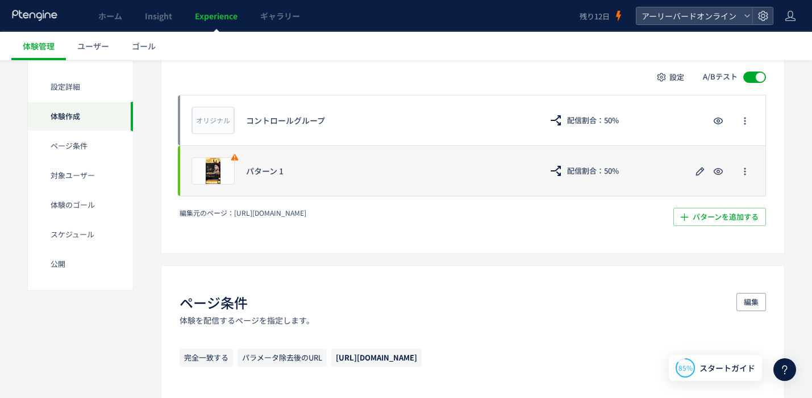
scroll to position [296, 0]
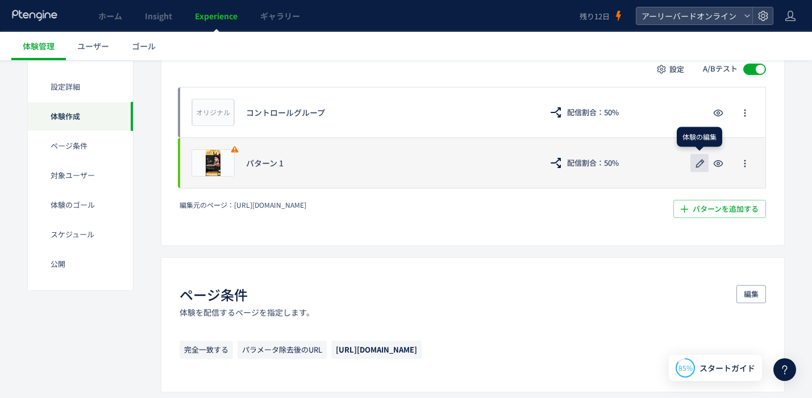
click at [694, 163] on icon "button" at bounding box center [700, 164] width 14 height 14
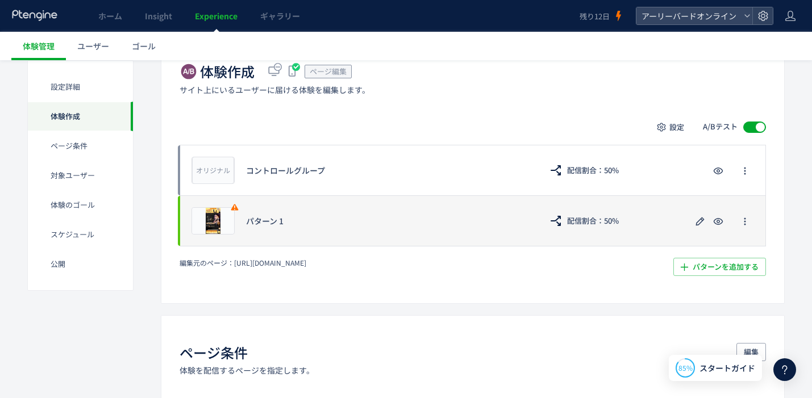
scroll to position [240, 0]
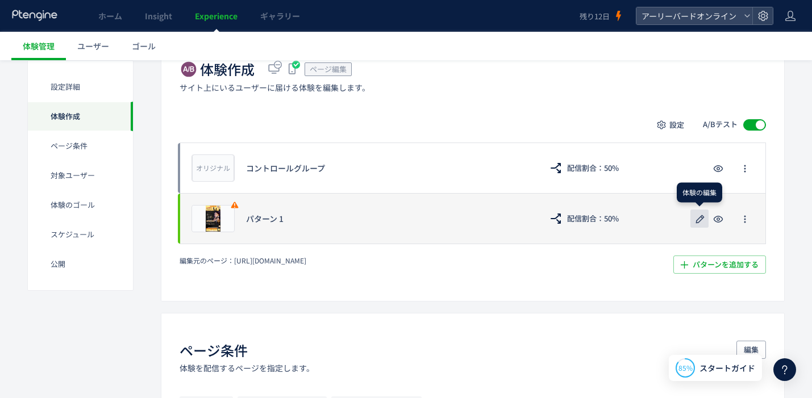
click at [698, 217] on icon "button" at bounding box center [700, 220] width 14 height 14
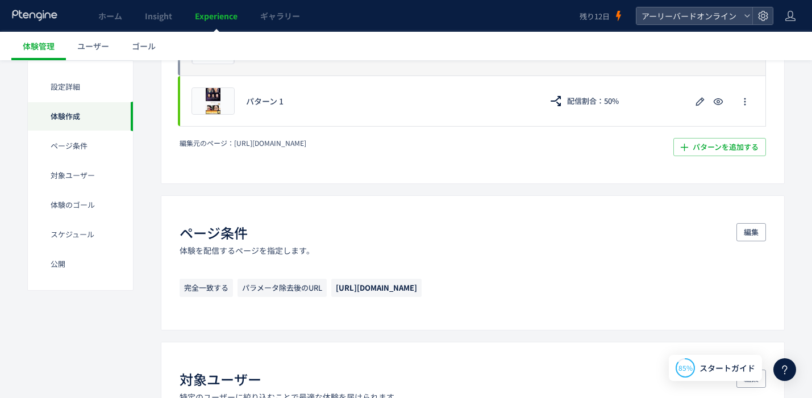
scroll to position [269, 0]
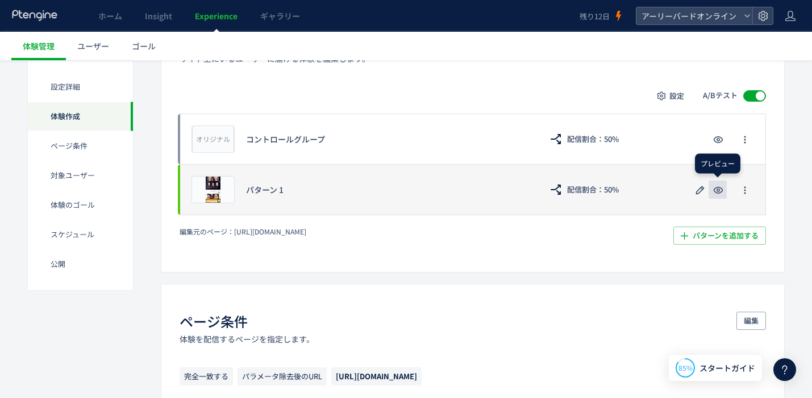
click at [718, 193] on use "button" at bounding box center [719, 190] width 10 height 7
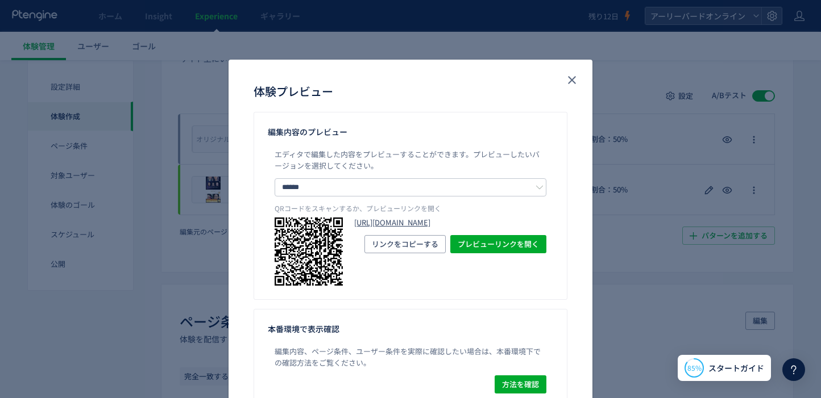
click at [385, 228] on link "https://product.eb-online.jp/nowmi_lab_spiralcare/?preview_ptx_token=v4-c31b960…" at bounding box center [450, 223] width 192 height 11
drag, startPoint x: 411, startPoint y: 260, endPoint x: 353, endPoint y: 226, distance: 66.8
click at [354, 226] on div "https://product.eb-online.jp/nowmi_lab_spiralcare/?preview_ptx_token=v4-c31b960…" at bounding box center [450, 252] width 192 height 68
click at [405, 253] on span "リンクをコピーする" at bounding box center [405, 244] width 66 height 18
copy div "https://product.eb-online.jp/nowmi_lab_spiralcare/?preview_ptx_token=v4-c31b960…"
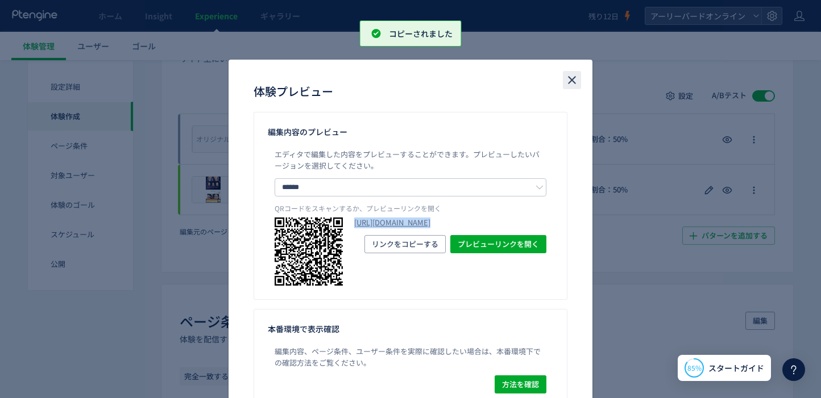
click at [568, 86] on icon "close" at bounding box center [572, 80] width 14 height 14
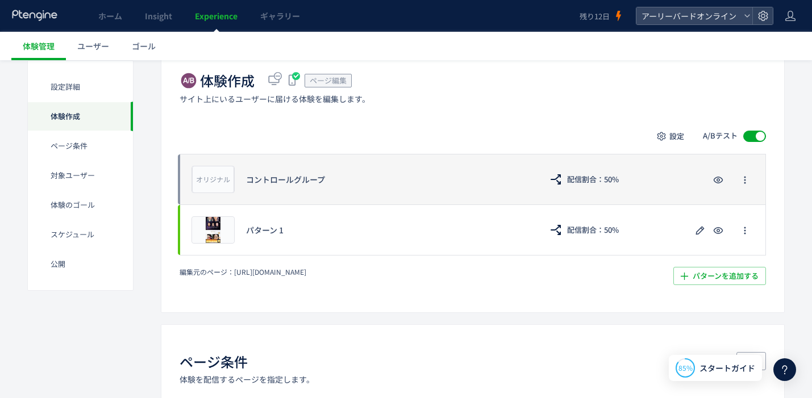
scroll to position [246, 0]
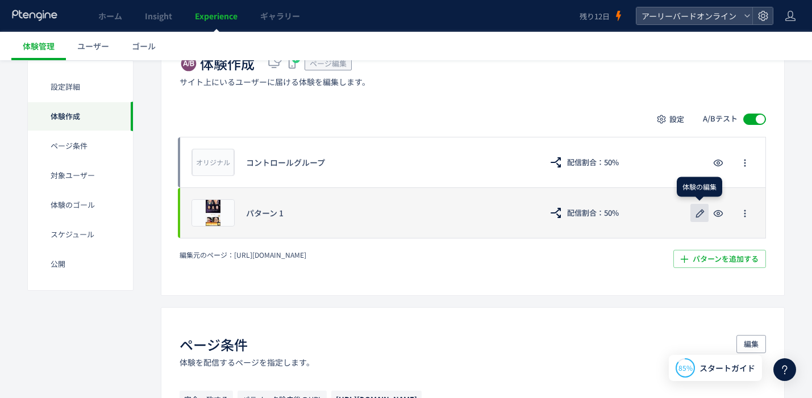
click at [694, 210] on icon "button" at bounding box center [700, 214] width 14 height 14
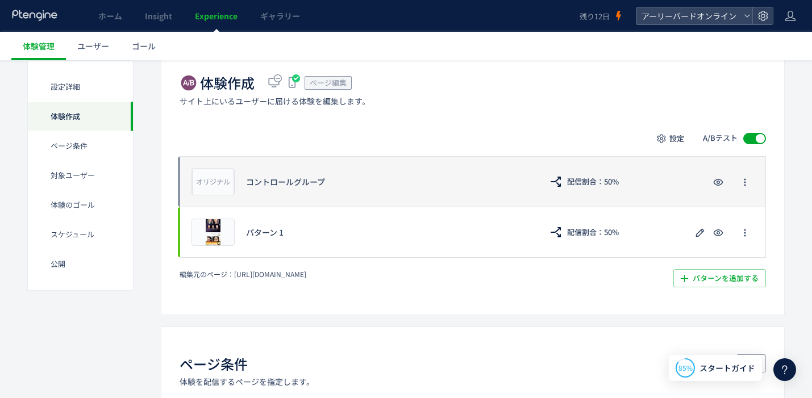
scroll to position [228, 0]
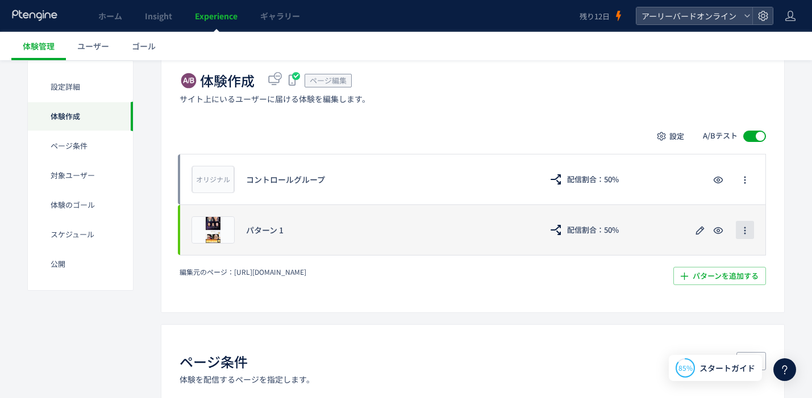
click at [742, 227] on icon "button" at bounding box center [744, 230] width 9 height 9
click at [346, 248] on div "プレビュー パターン 1 配信割合：50%" at bounding box center [473, 230] width 586 height 51
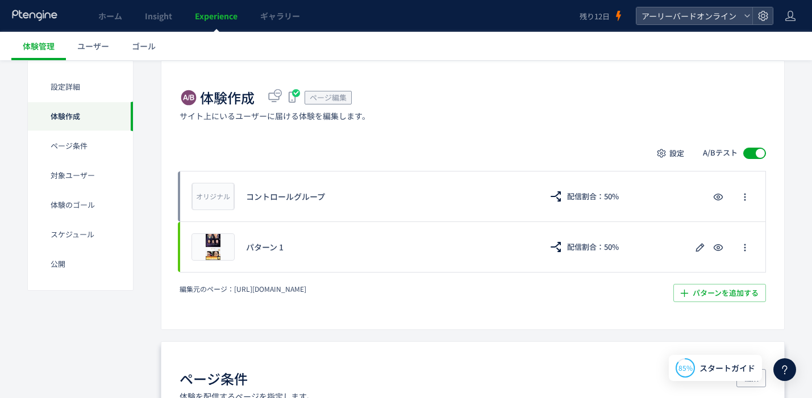
scroll to position [149, 0]
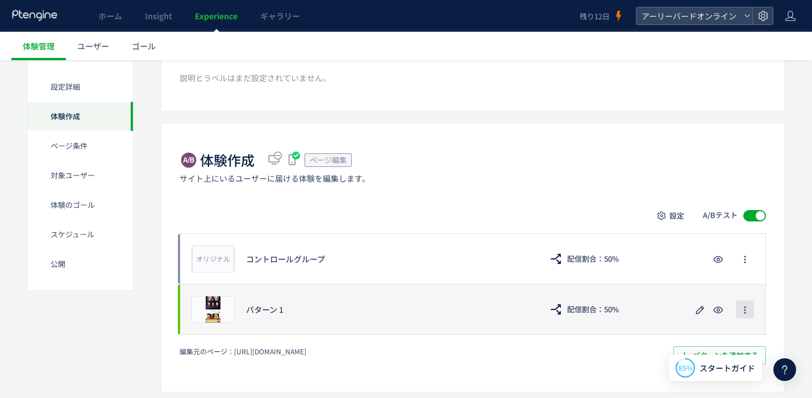
click at [750, 306] on button "button" at bounding box center [745, 310] width 18 height 18
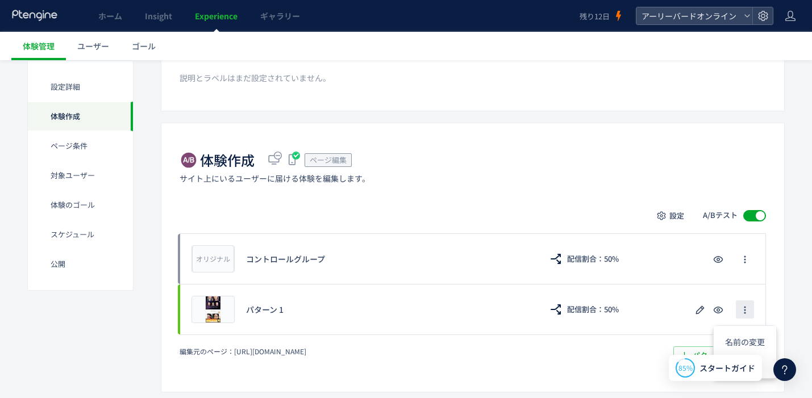
scroll to position [269, 0]
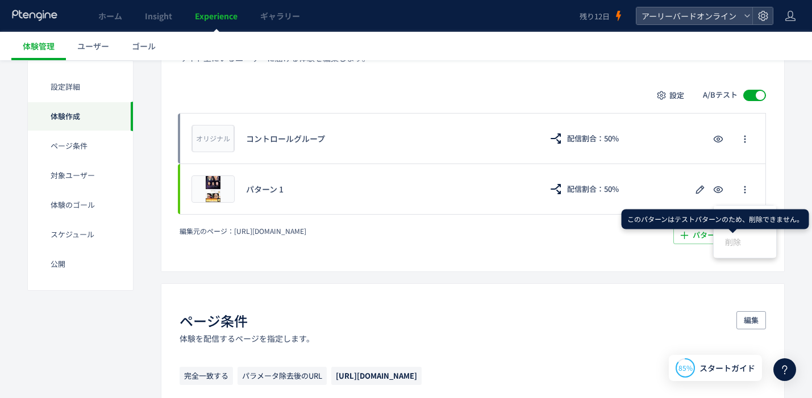
click at [727, 243] on span "削除" at bounding box center [733, 241] width 16 height 11
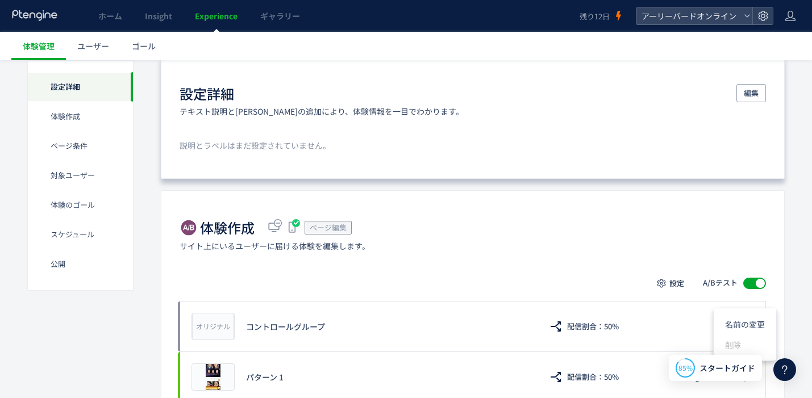
scroll to position [0, 0]
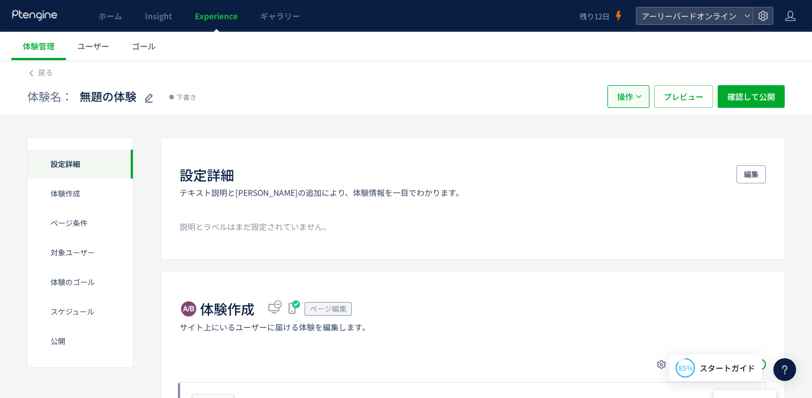
click at [640, 103] on button "操作" at bounding box center [629, 96] width 42 height 23
click at [637, 154] on li "削除" at bounding box center [629, 152] width 39 height 20
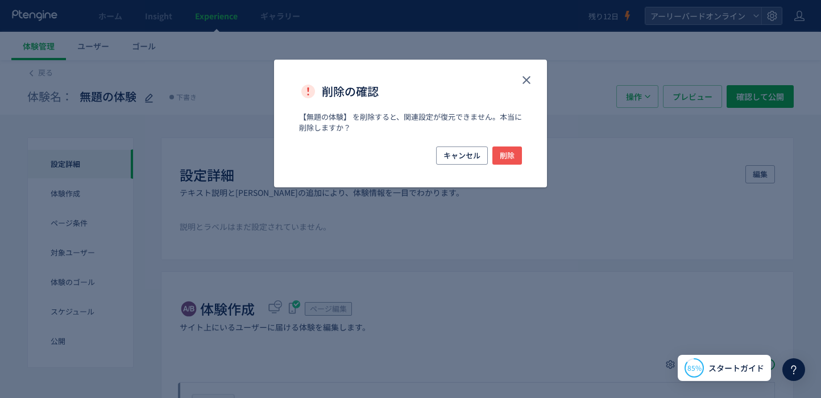
click at [522, 151] on div "キャンセル 削除" at bounding box center [410, 167] width 273 height 41
click at [505, 157] on span "削除" at bounding box center [507, 156] width 15 height 18
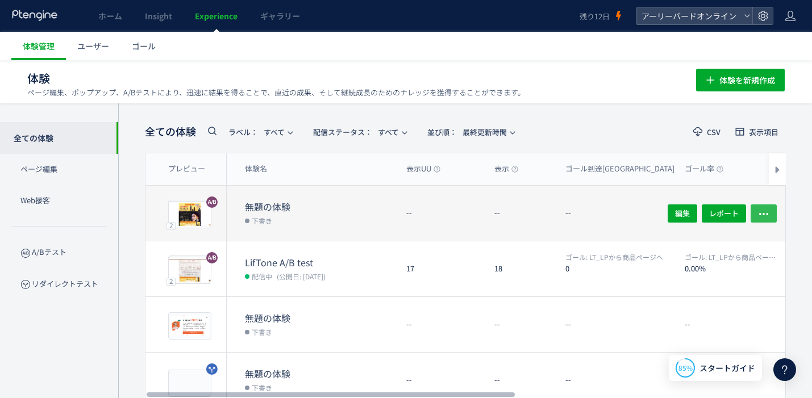
click at [760, 211] on icon "button" at bounding box center [763, 213] width 11 height 11
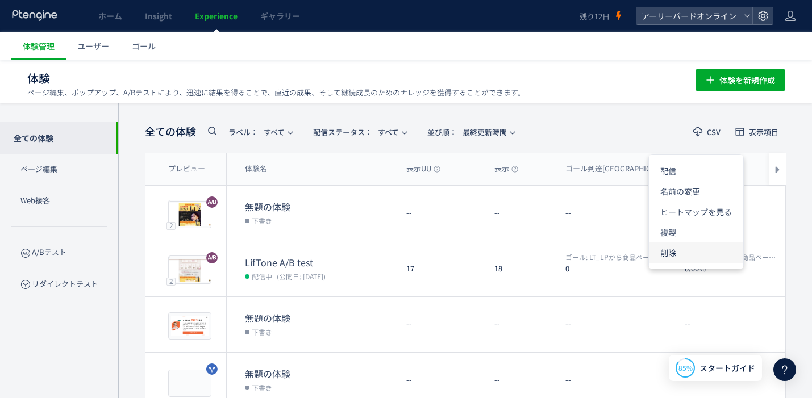
click at [679, 255] on li "削除" at bounding box center [696, 253] width 94 height 20
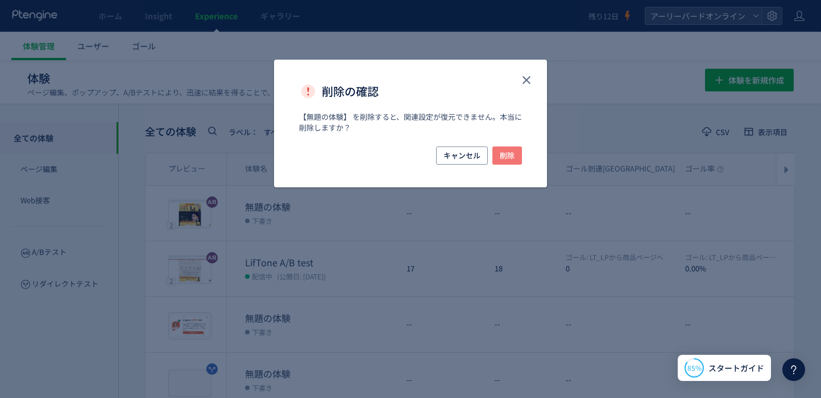
click at [513, 153] on span "削除" at bounding box center [507, 156] width 15 height 18
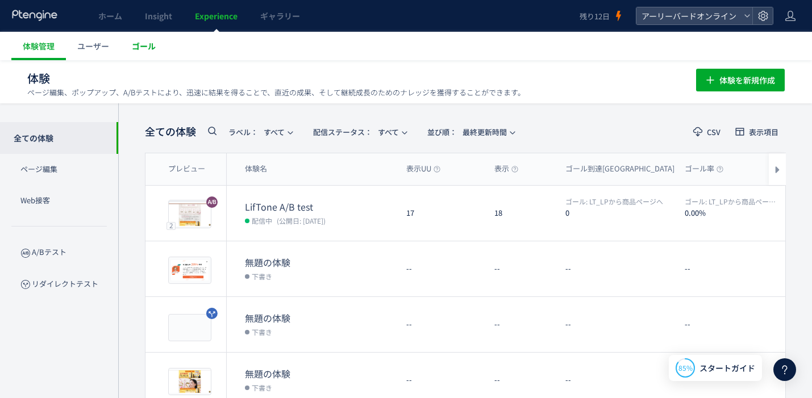
click at [153, 48] on span "ゴール" at bounding box center [144, 45] width 24 height 11
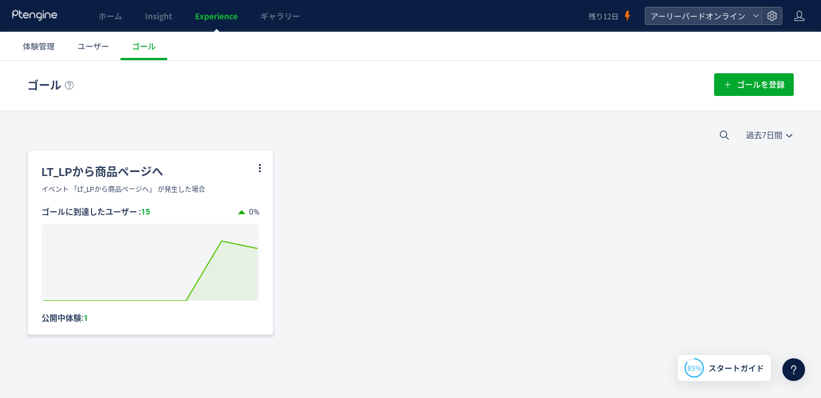
click at [79, 318] on div "公開中体験: 1" at bounding box center [150, 318] width 218 height 11
click at [80, 318] on div "公開中体験: 1" at bounding box center [150, 318] width 218 height 11
click at [258, 164] on icon at bounding box center [260, 168] width 10 height 10
click at [246, 117] on div "ゴール ゴールを登録 過去7日間 今日 過去7日間 過去30日間 LT_LPから商品ページへ イベント 「LT_LPから商品ページへ」 が発生した場合 ゴール…" at bounding box center [410, 226] width 821 height 331
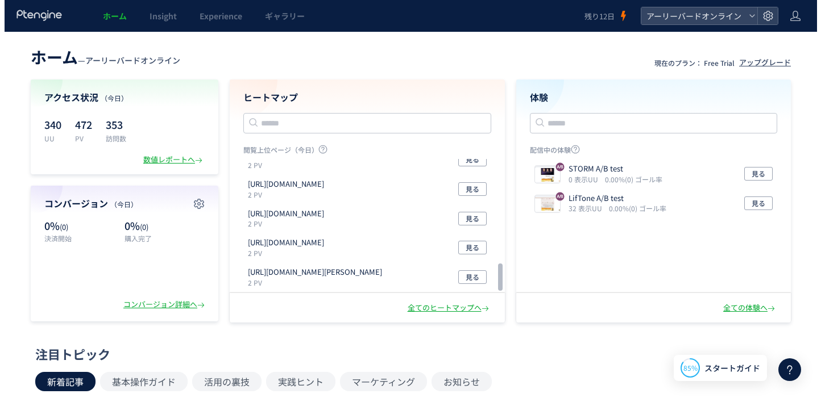
scroll to position [634, 0]
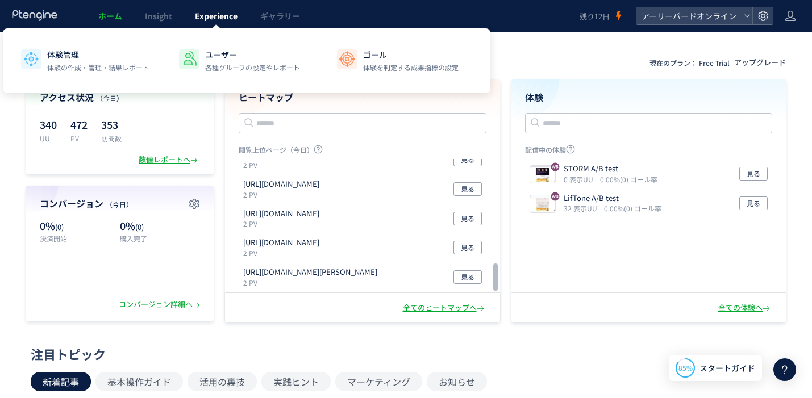
click at [220, 11] on span "Experience" at bounding box center [216, 15] width 43 height 11
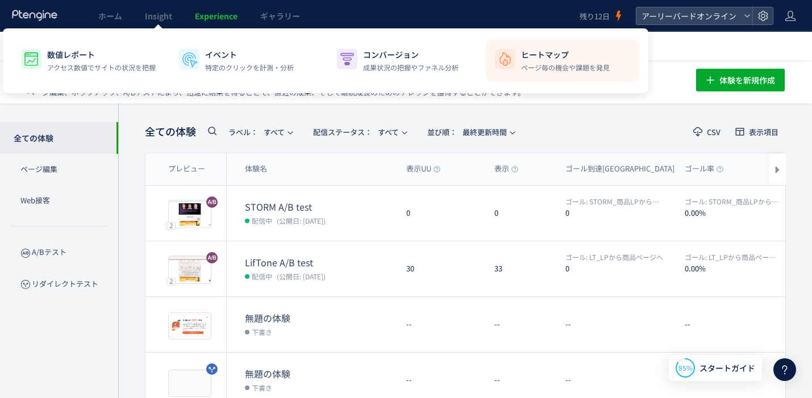
click at [509, 58] on img at bounding box center [505, 59] width 18 height 18
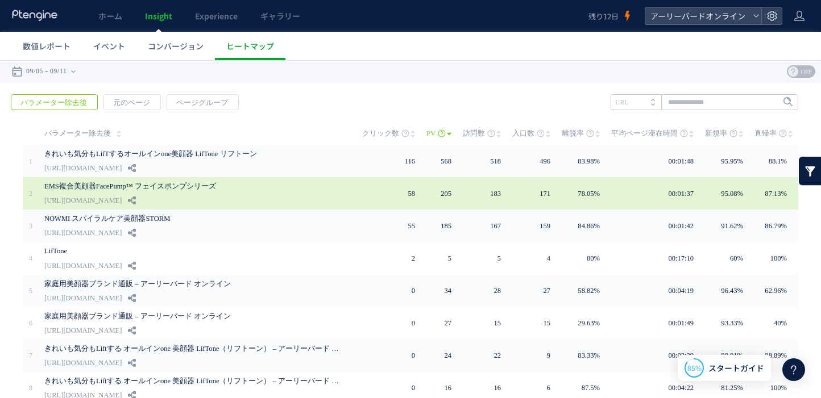
click at [257, 194] on div "EMS複合美顔器FacePump™ フェイスポンプシリーズ https://product.eb-online.jp/facepump_lp_2022" at bounding box center [195, 193] width 302 height 32
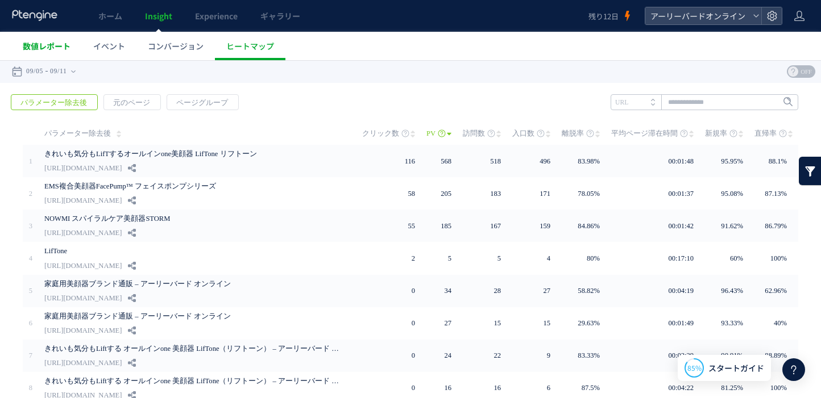
click at [55, 46] on span "数値レポート" at bounding box center [47, 45] width 48 height 11
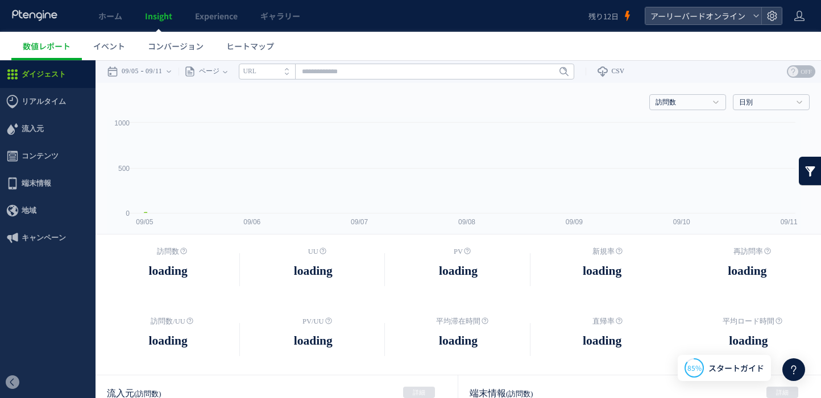
click at [44, 245] on span "キャンペーン" at bounding box center [44, 237] width 44 height 27
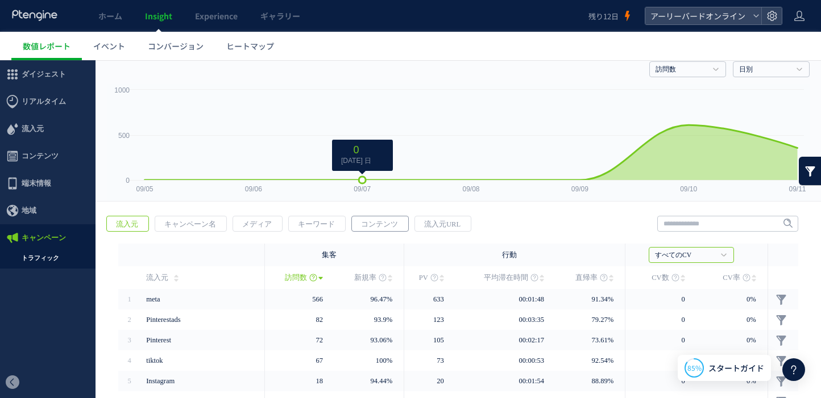
scroll to position [95, 0]
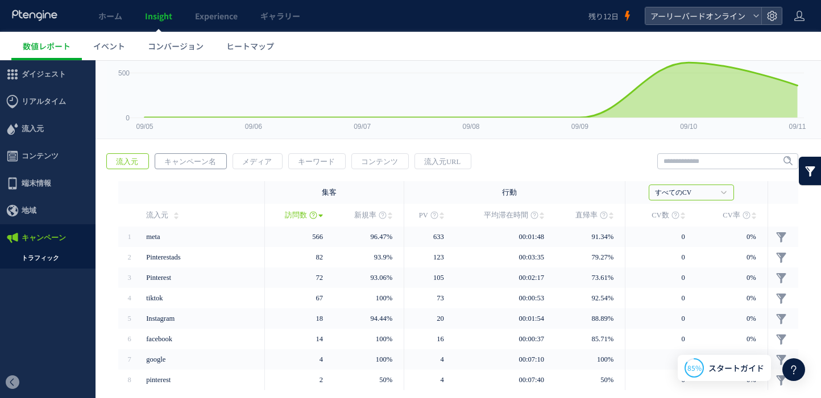
click at [210, 160] on span "キャンペーン名" at bounding box center [190, 162] width 70 height 16
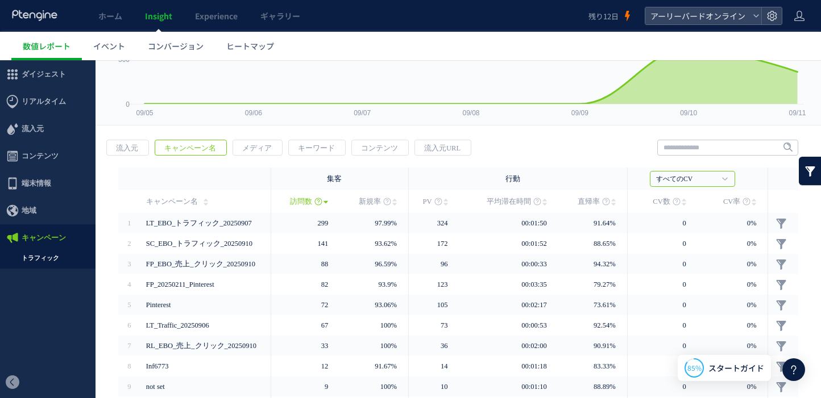
scroll to position [45, 0]
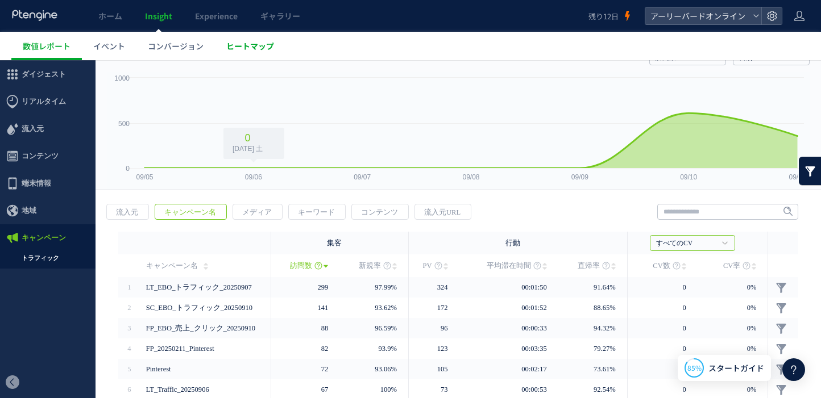
click at [264, 43] on span "ヒートマップ" at bounding box center [250, 45] width 48 height 11
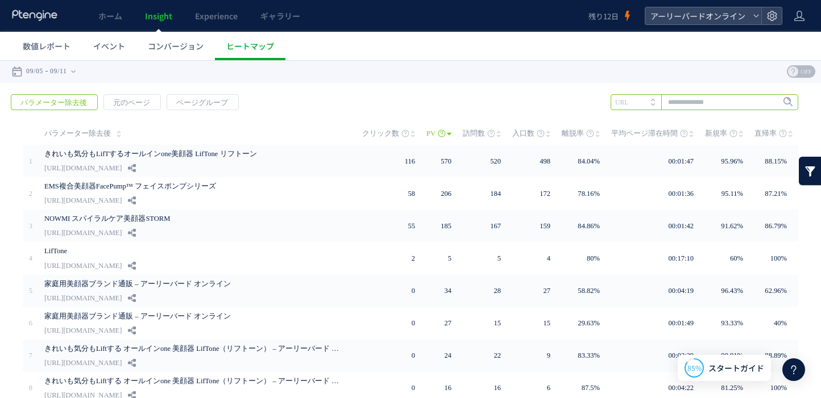
click at [679, 104] on input "text" at bounding box center [704, 102] width 188 height 16
type input "********"
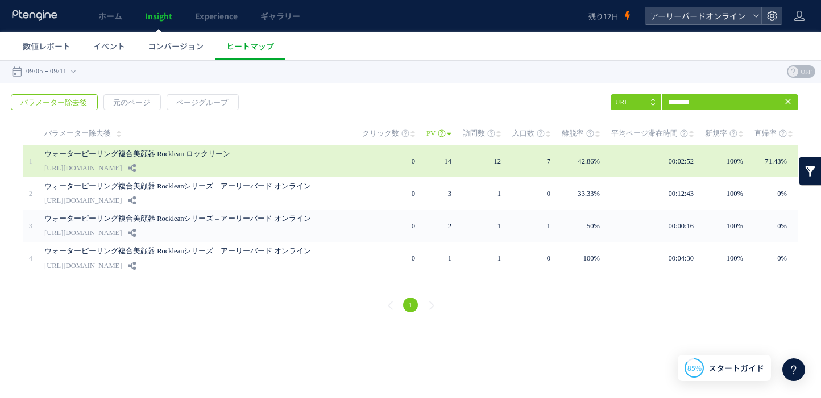
click at [199, 152] on link "ウォーターピーリング複合美顔器 Rocklean ロックリーン" at bounding box center [192, 154] width 296 height 14
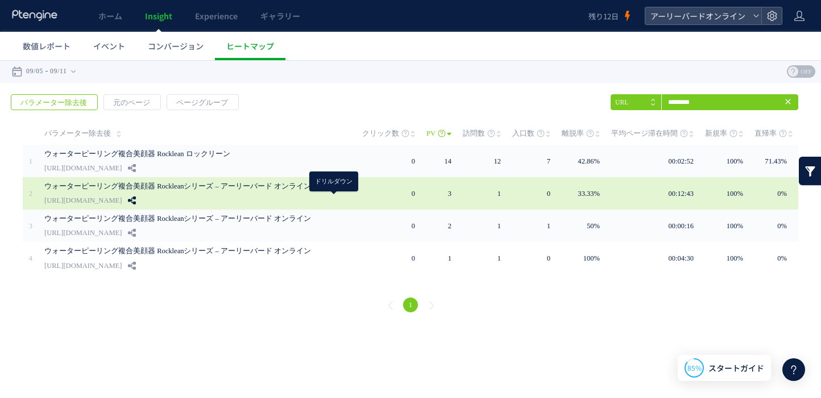
click at [136, 201] on icon at bounding box center [132, 201] width 8 height 8
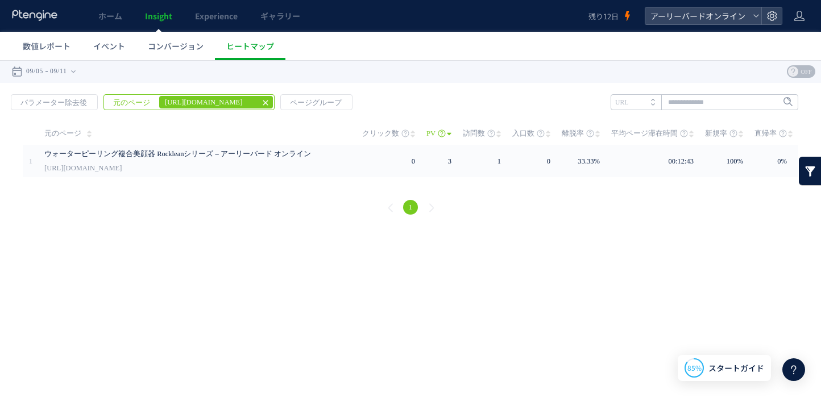
click at [262, 101] on icon at bounding box center [265, 102] width 9 height 9
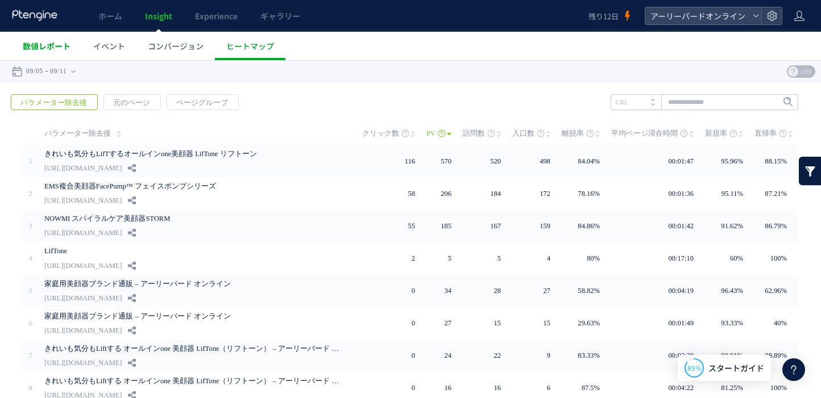
drag, startPoint x: 255, startPoint y: 39, endPoint x: 52, endPoint y: 49, distance: 203.7
click at [51, 48] on span "数値レポート" at bounding box center [47, 45] width 48 height 11
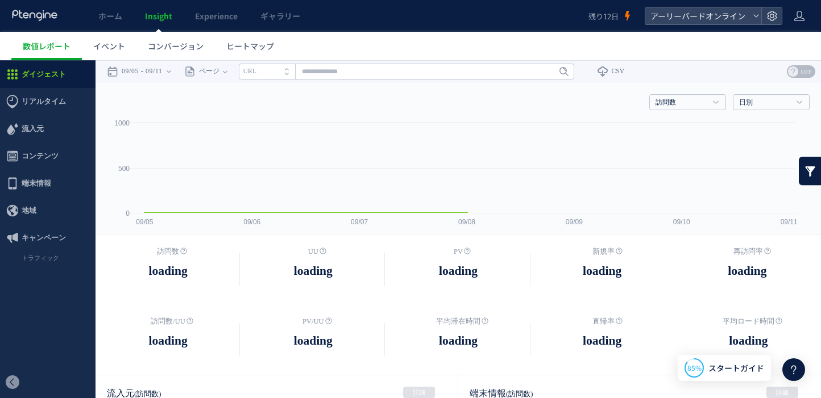
click at [105, 50] on span "イベント" at bounding box center [109, 45] width 32 height 11
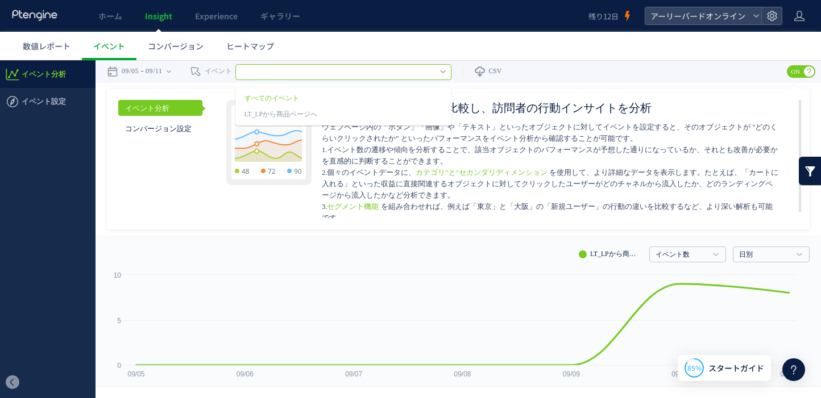
click at [314, 68] on input "text" at bounding box center [343, 72] width 216 height 16
click at [190, 240] on div "イベント数 イベント数 訪問数 日別 日別 週別 月別" at bounding box center [458, 252] width 702 height 34
type input "********"
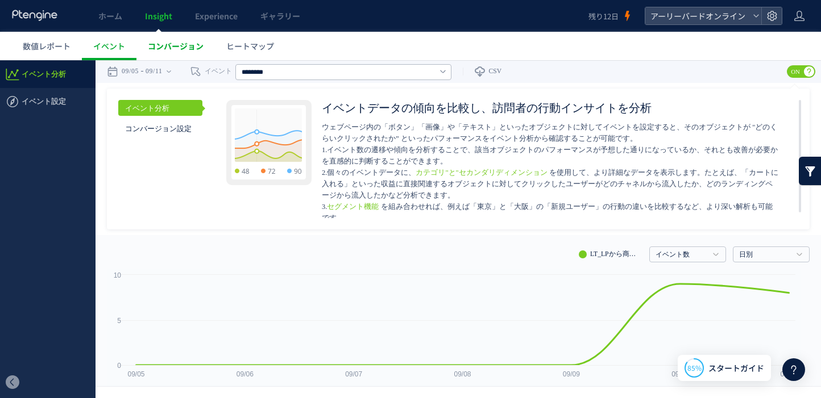
click at [163, 52] on link "コンバージョン" at bounding box center [175, 46] width 78 height 28
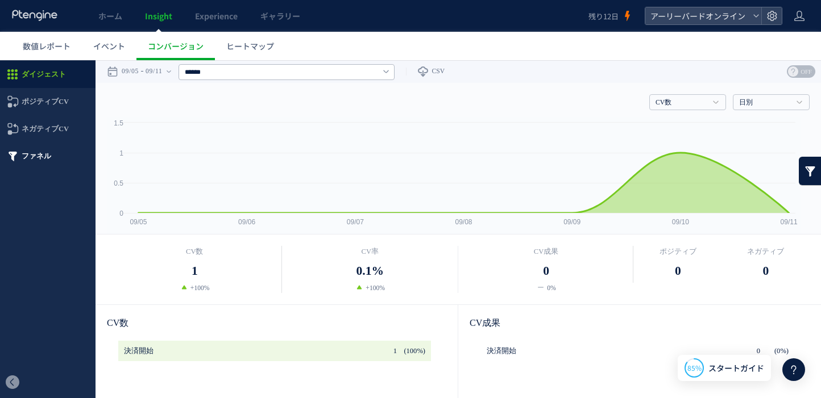
click at [43, 152] on span "ファネル" at bounding box center [37, 156] width 30 height 27
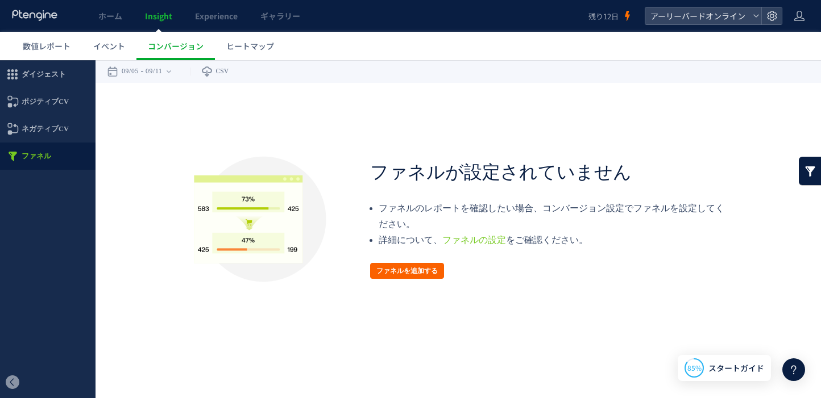
click at [422, 270] on button "ファネルを追加する" at bounding box center [407, 271] width 74 height 16
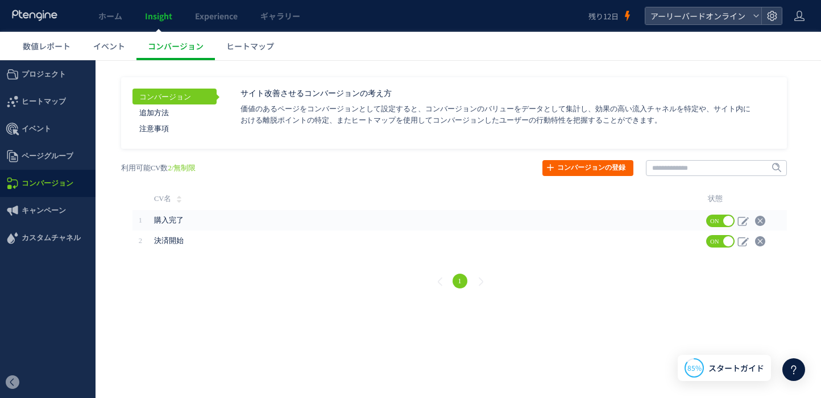
click at [572, 165] on link "コンバージョンの登録" at bounding box center [587, 168] width 91 height 16
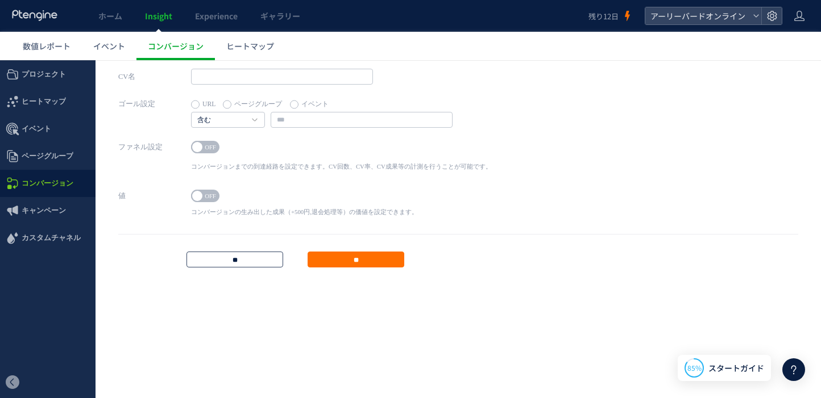
click at [253, 254] on input "**" at bounding box center [234, 260] width 97 height 16
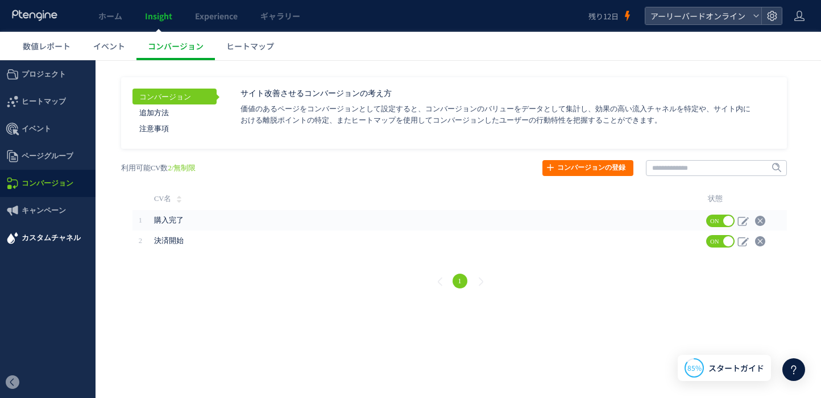
click at [64, 238] on span "カスタムチャネル" at bounding box center [51, 237] width 59 height 27
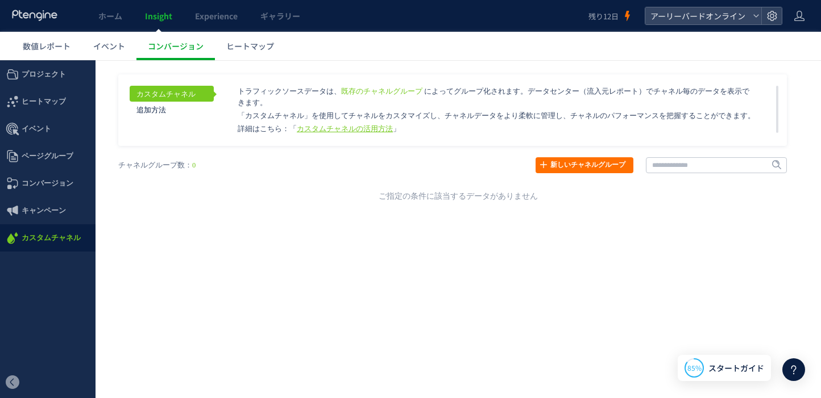
click at [334, 126] on link "カスタムチャネルの活用方法" at bounding box center [345, 129] width 96 height 8
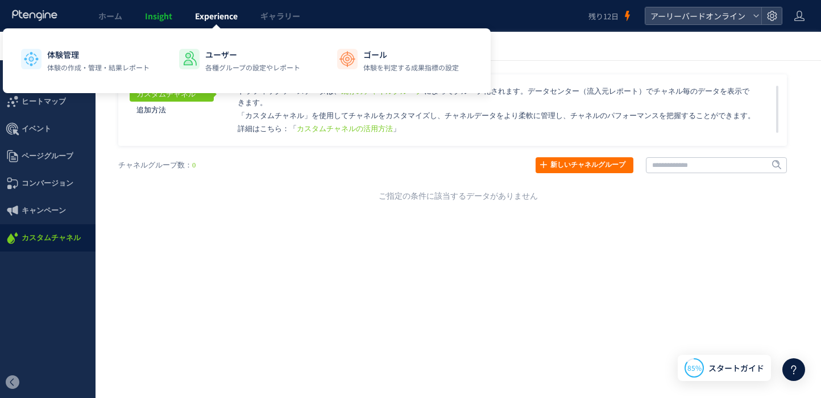
click at [224, 22] on link "Experience" at bounding box center [216, 16] width 65 height 32
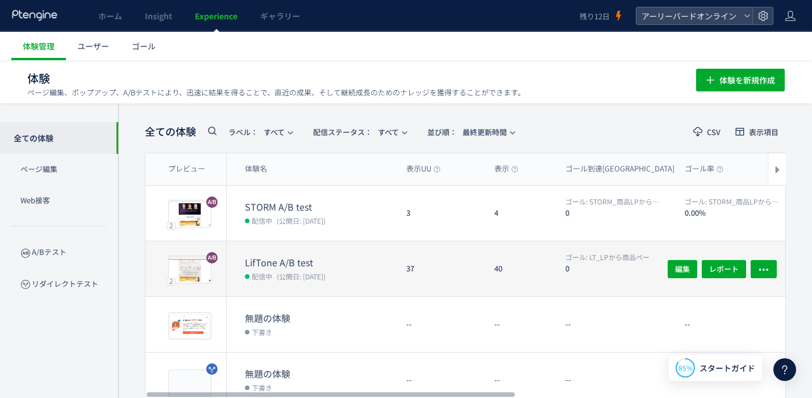
click at [353, 260] on dt "LifTone A/B test" at bounding box center [321, 262] width 152 height 13
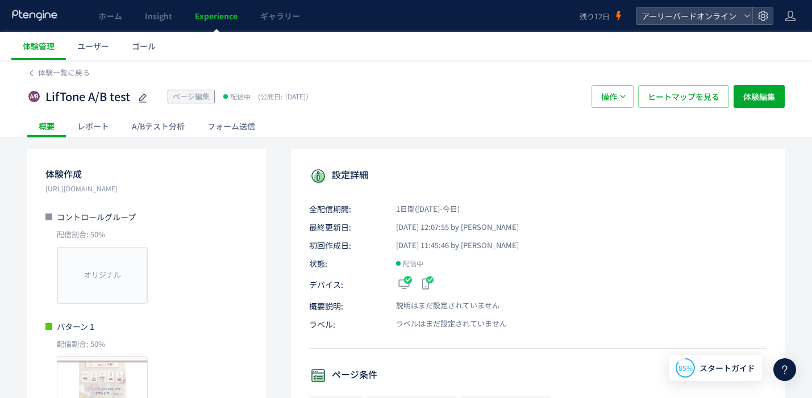
click at [95, 132] on div "レポート" at bounding box center [93, 126] width 55 height 23
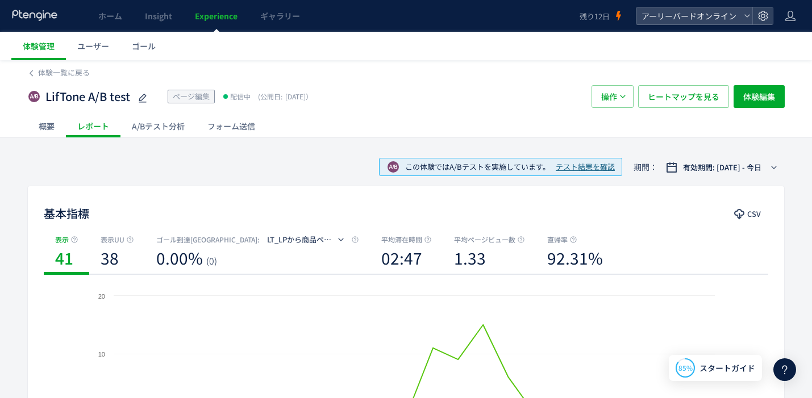
click at [160, 126] on div "A/Bテスト分析" at bounding box center [158, 126] width 76 height 23
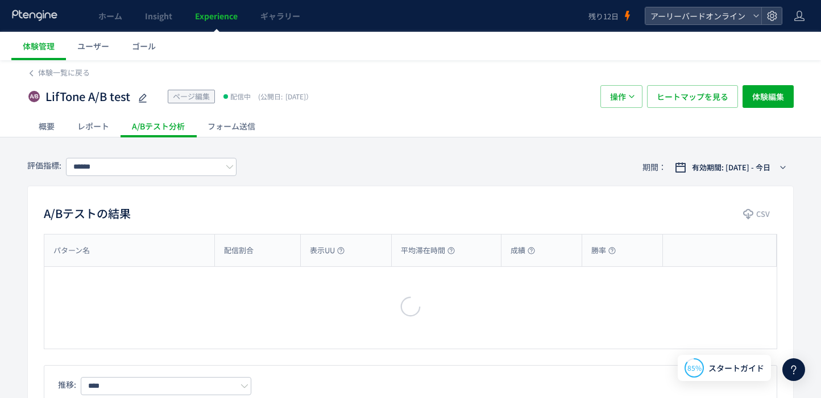
type input "**********"
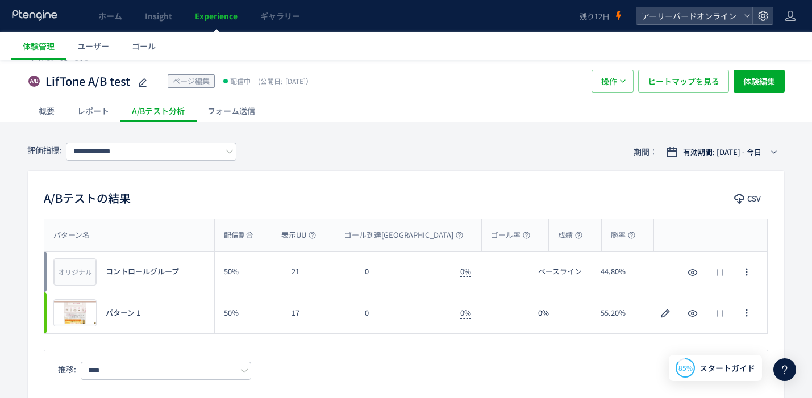
scroll to position [23, 0]
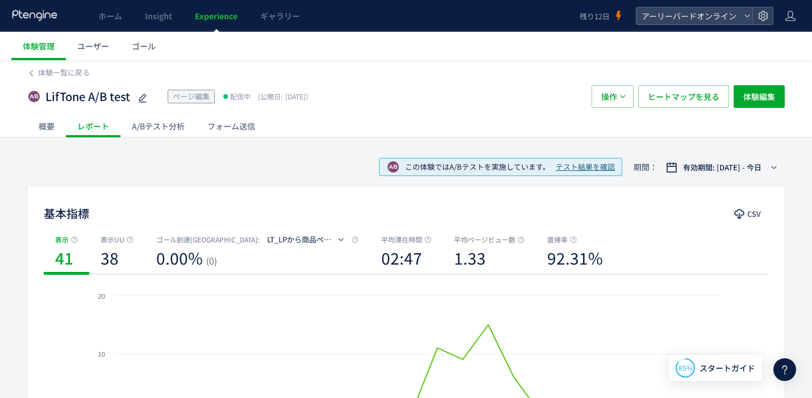
scroll to position [77, 0]
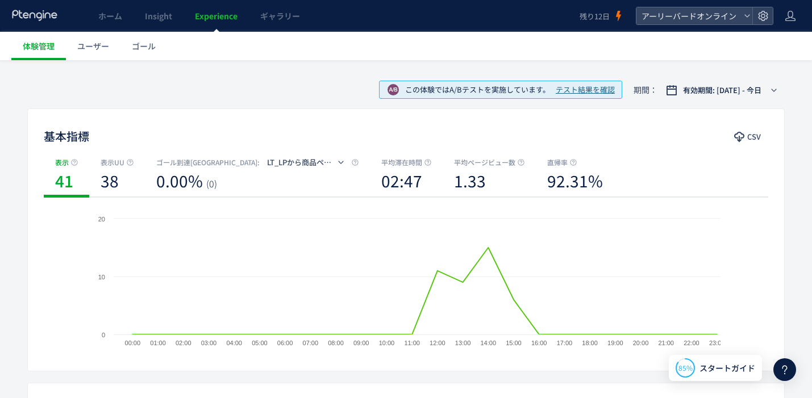
click at [211, 20] on span "Experience" at bounding box center [216, 15] width 43 height 11
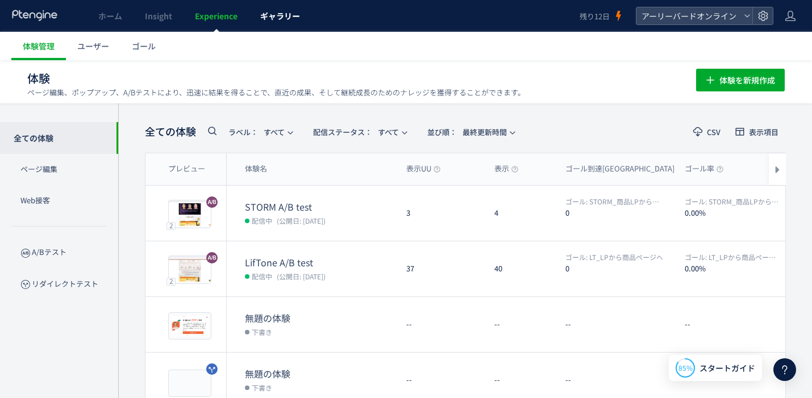
click at [276, 17] on span "ギャラリー" at bounding box center [280, 15] width 40 height 11
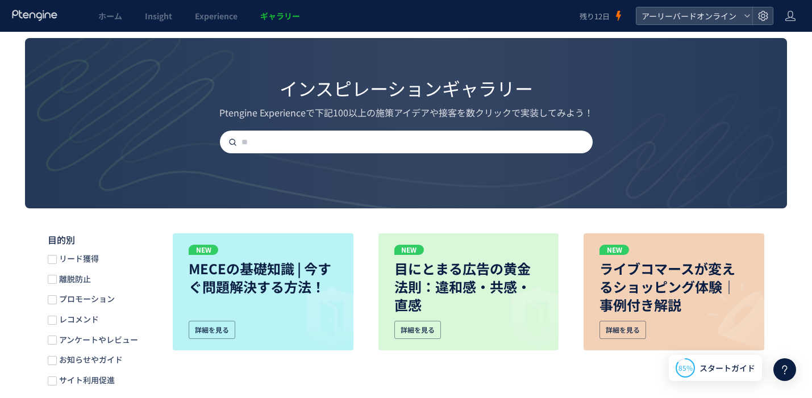
scroll to position [121, 0]
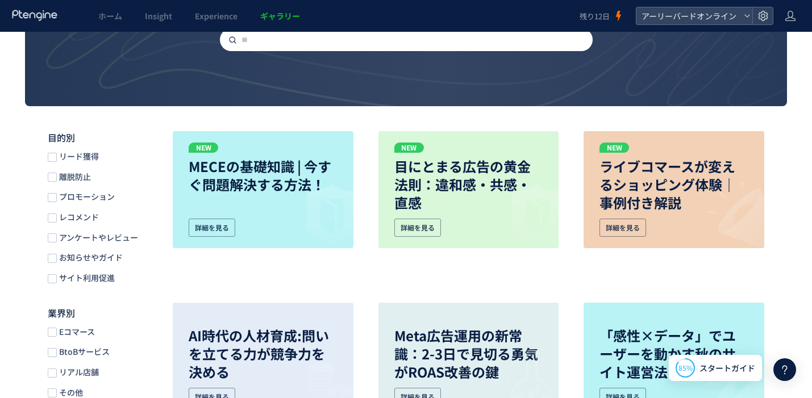
click at [116, 196] on label "プロモーション" at bounding box center [90, 197] width 85 height 11
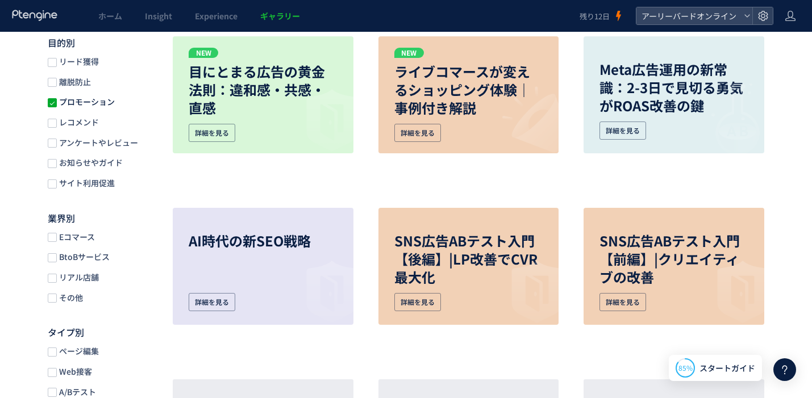
scroll to position [241, 0]
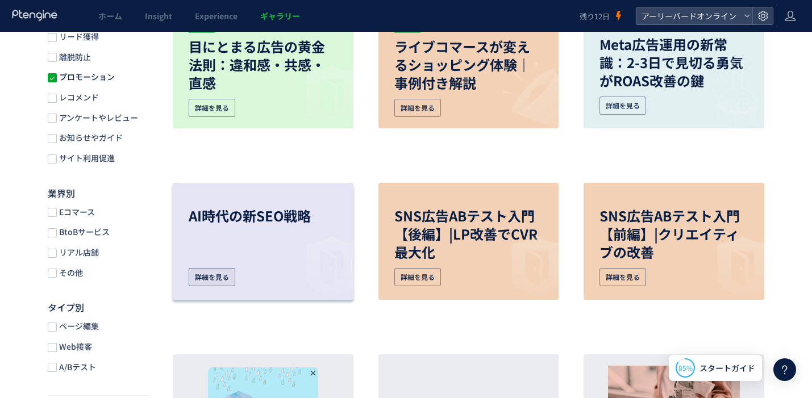
click at [214, 274] on div "詳細を見る" at bounding box center [212, 277] width 47 height 18
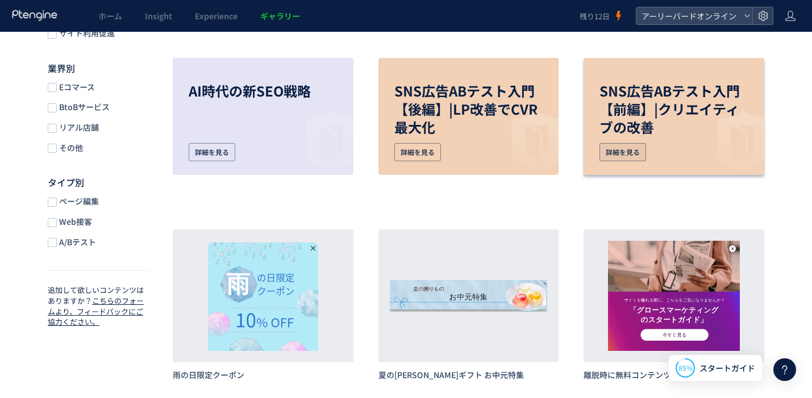
click at [623, 149] on div "詳細を見る" at bounding box center [623, 152] width 47 height 18
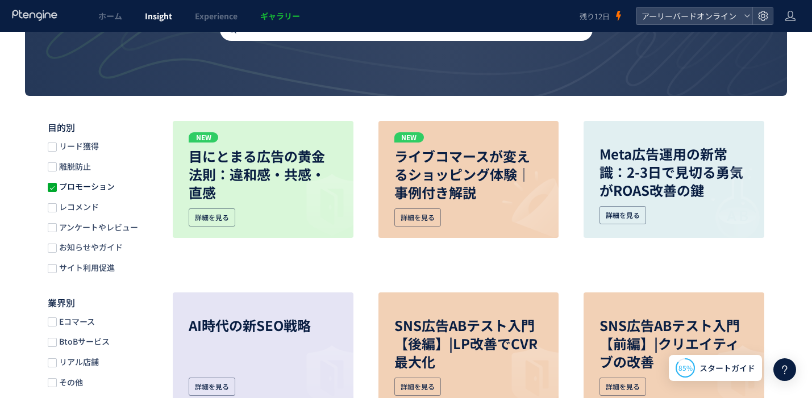
scroll to position [110, 0]
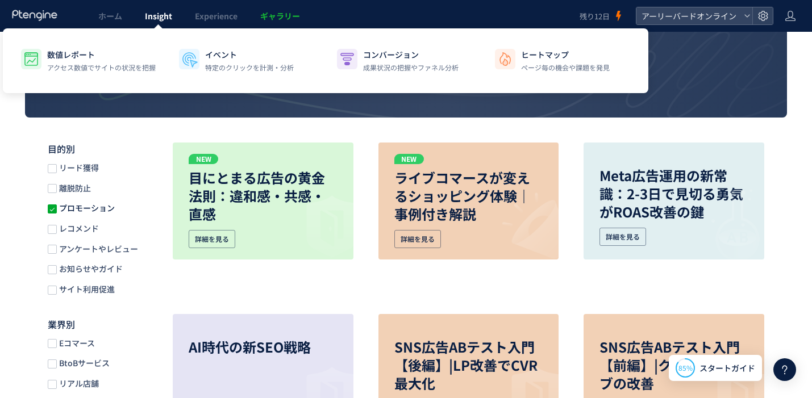
click at [155, 19] on span "Insight" at bounding box center [158, 15] width 27 height 11
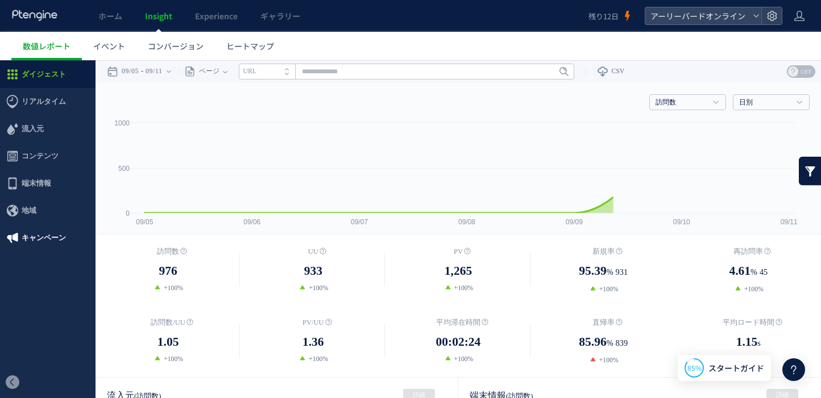
click at [44, 232] on span "キャンペーン" at bounding box center [44, 237] width 44 height 27
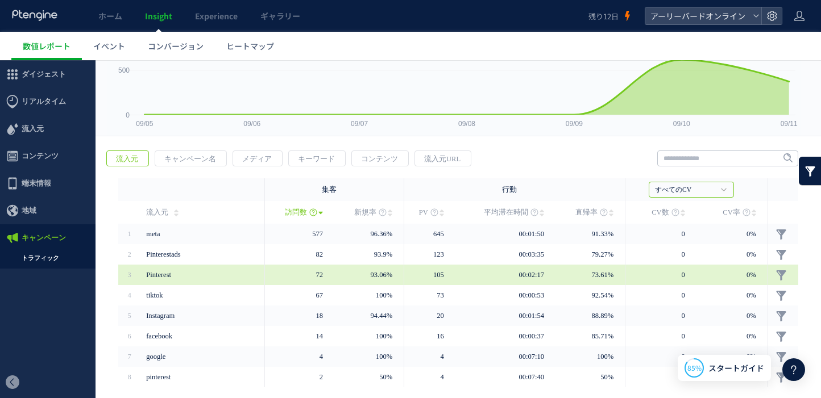
scroll to position [108, 0]
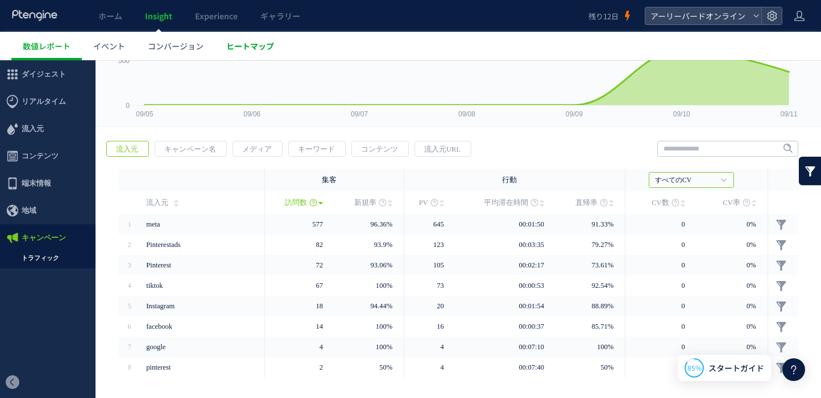
click at [253, 45] on span "ヒートマップ" at bounding box center [250, 45] width 48 height 11
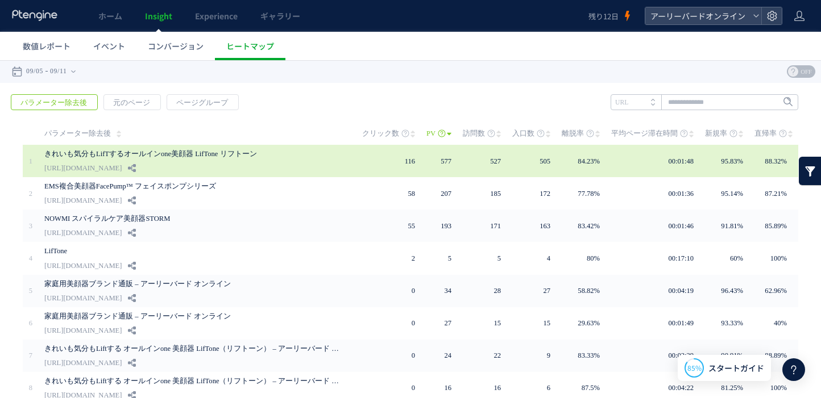
click at [307, 160] on link "きれいも気分もLifTするオールインone美顔器 LifTone リフトーン" at bounding box center [192, 154] width 296 height 14
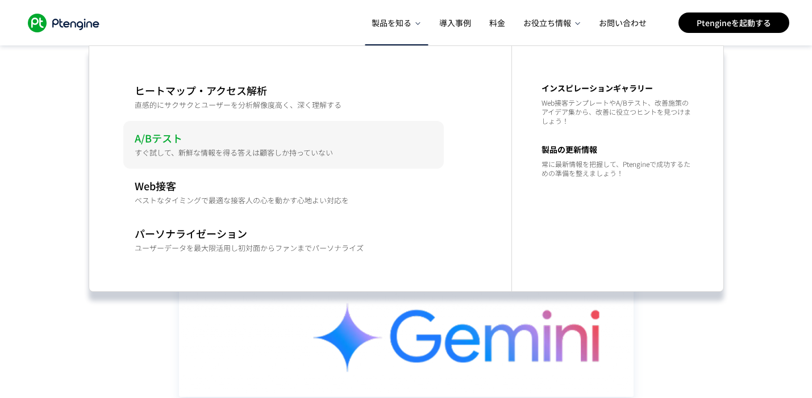
scroll to position [625, 0]
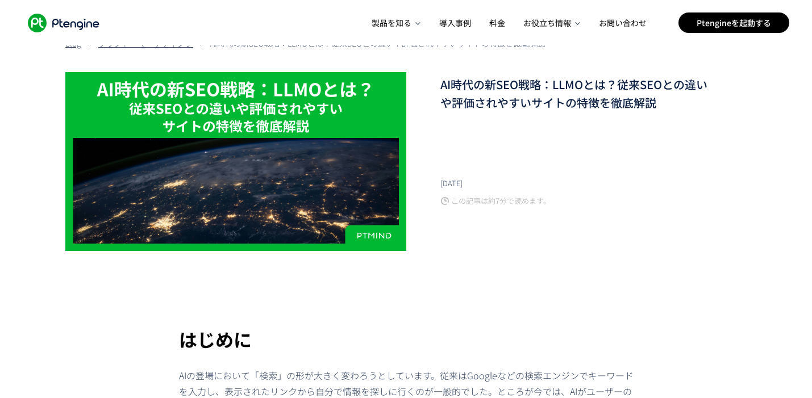
scroll to position [0, 0]
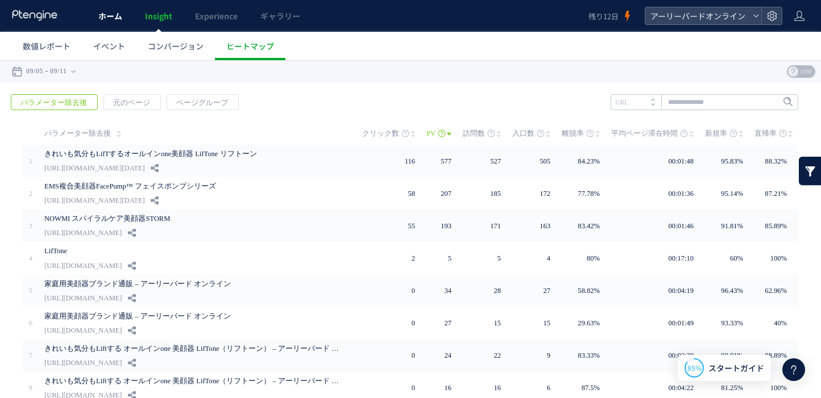
click at [109, 15] on span "ホーム" at bounding box center [110, 15] width 24 height 11
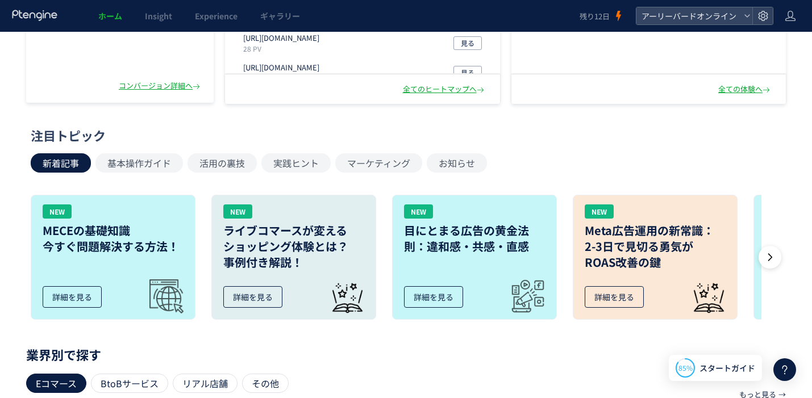
scroll to position [438, 0]
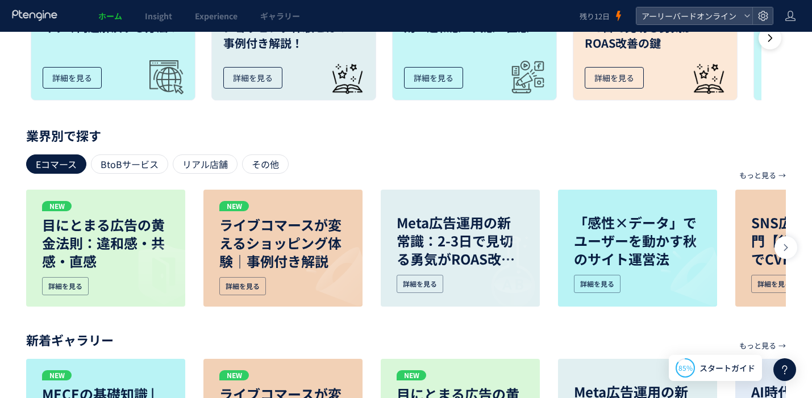
click at [785, 369] on icon at bounding box center [785, 370] width 14 height 14
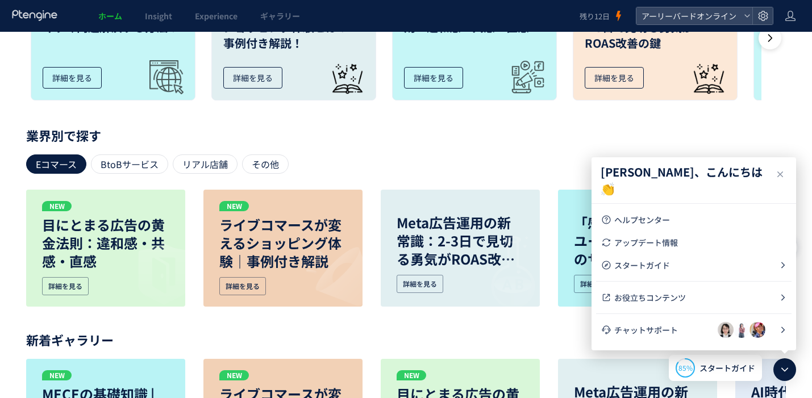
click at [488, 166] on div "Eコマース BtoBサービス リアル店舗 その他" at bounding box center [406, 164] width 760 height 19
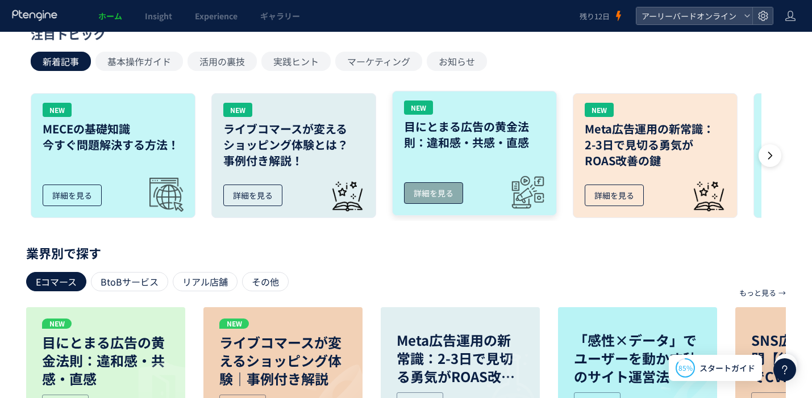
scroll to position [219, 0]
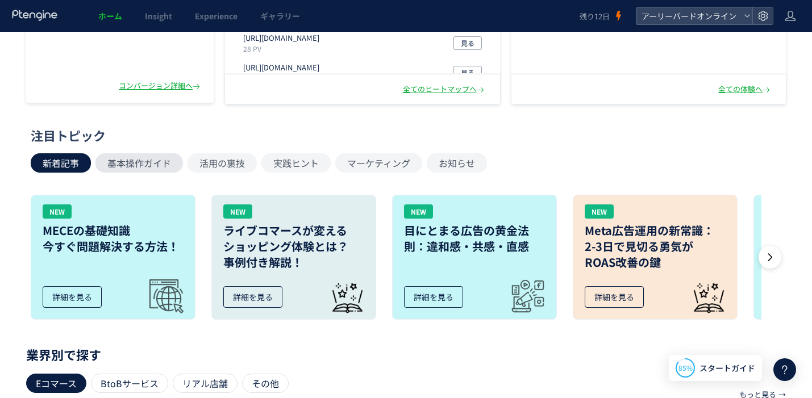
click at [170, 165] on button "基本操作ガイド" at bounding box center [139, 162] width 88 height 19
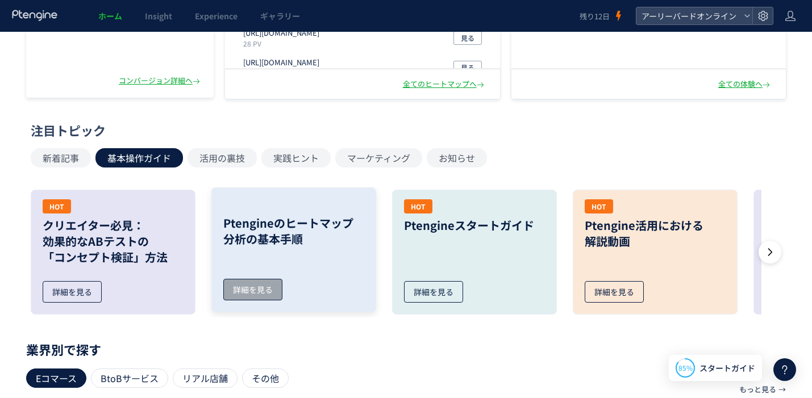
scroll to position [232, 0]
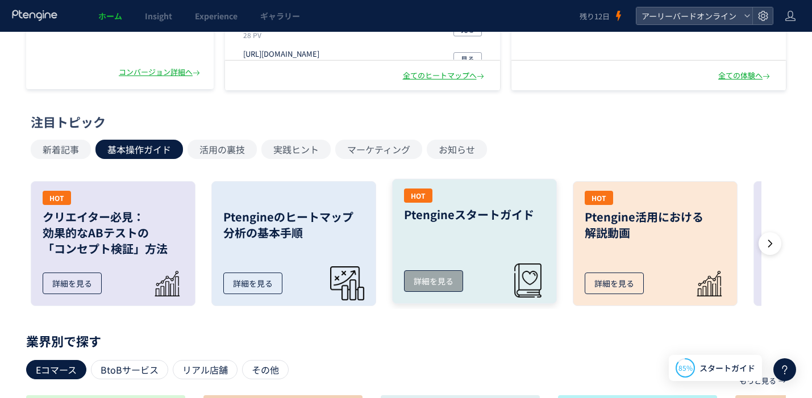
click at [523, 239] on link "HOT Ptengineスタートガイド 詳細を見る" at bounding box center [474, 241] width 165 height 125
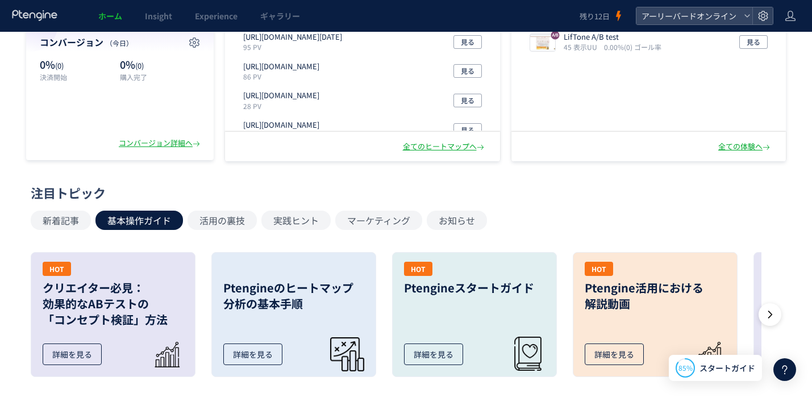
scroll to position [52, 0]
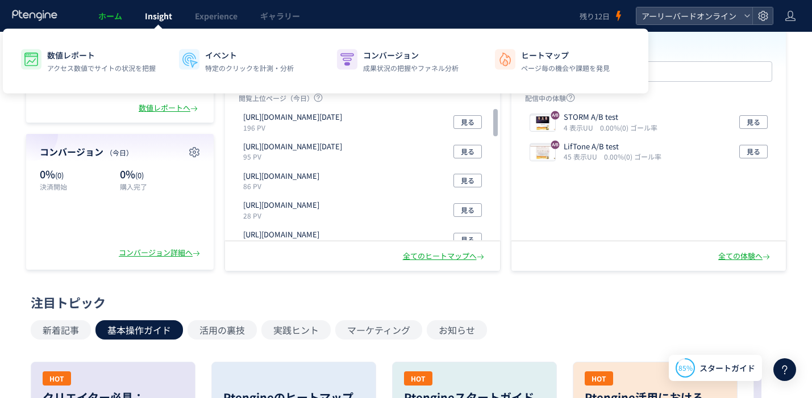
click at [159, 18] on span "Insight" at bounding box center [158, 15] width 27 height 11
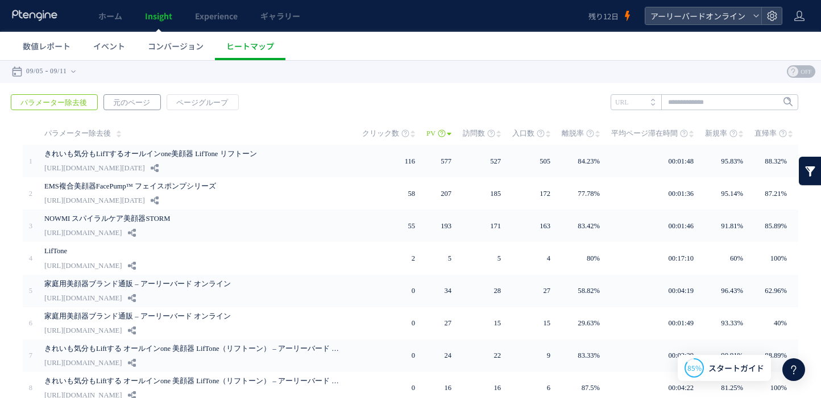
click at [132, 105] on span "元のページ" at bounding box center [131, 103] width 55 height 16
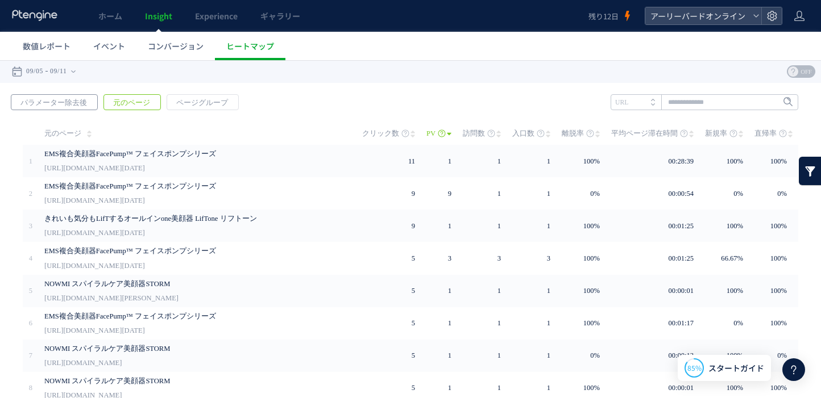
click at [73, 103] on span "パラメーター除去後" at bounding box center [53, 103] width 85 height 16
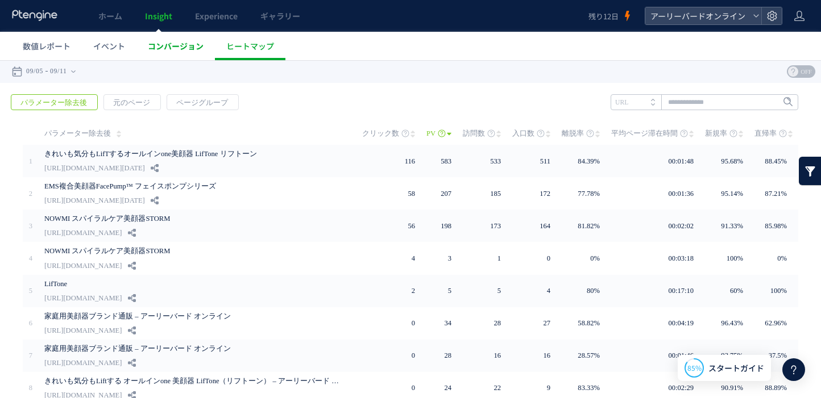
click at [172, 50] on span "コンバージョン" at bounding box center [176, 45] width 56 height 11
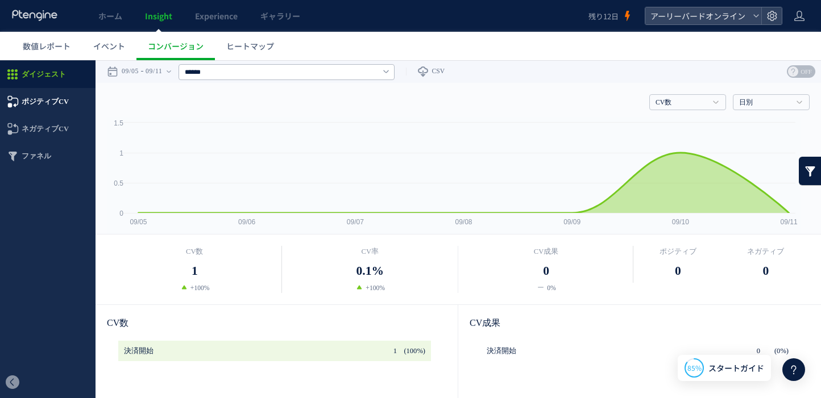
click at [63, 108] on span "ポジティブCV" at bounding box center [45, 101] width 47 height 27
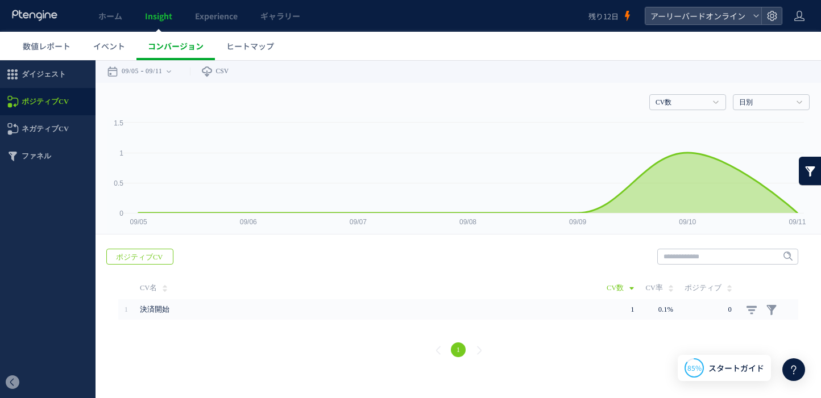
click at [176, 52] on link "コンバージョン" at bounding box center [175, 46] width 78 height 28
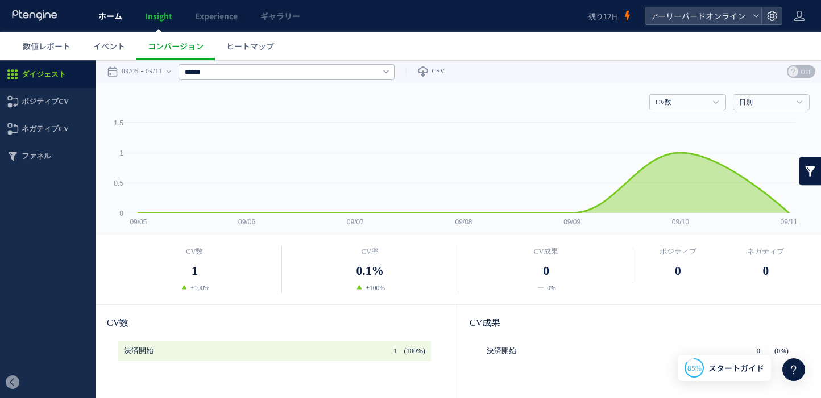
click at [110, 22] on link "ホーム" at bounding box center [110, 16] width 47 height 32
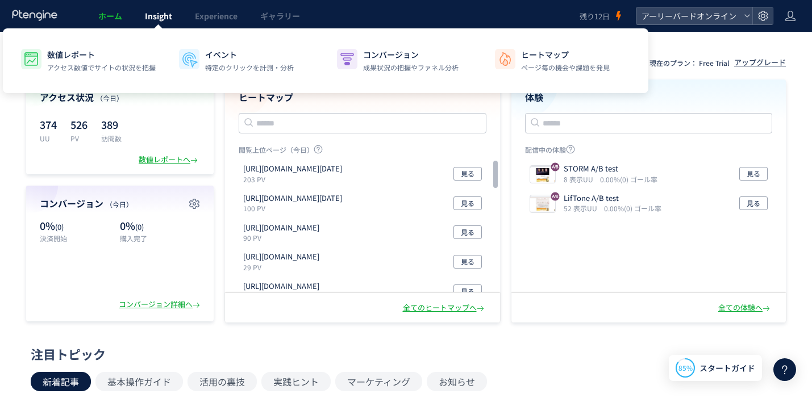
click at [154, 20] on span "Insight" at bounding box center [158, 15] width 27 height 11
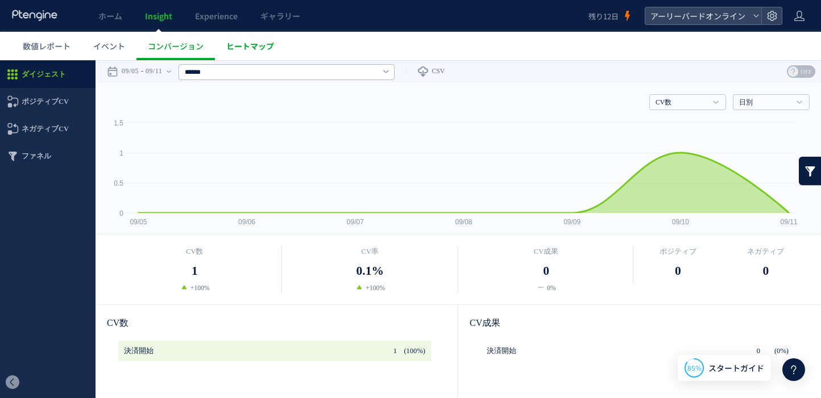
click at [221, 51] on link "ヒートマップ" at bounding box center [250, 46] width 70 height 28
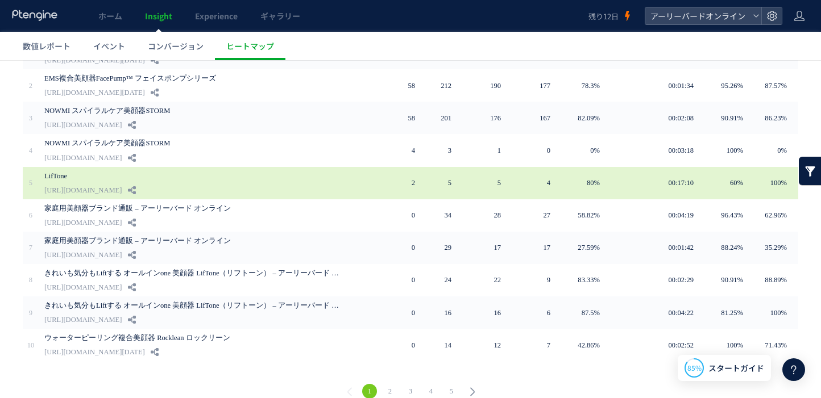
scroll to position [120, 0]
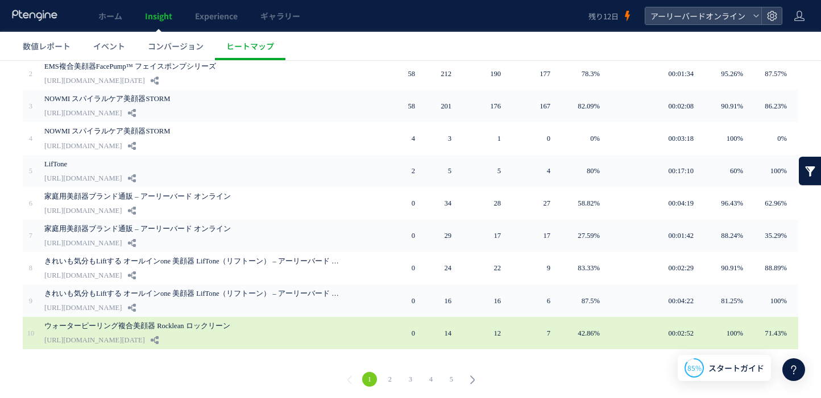
click at [188, 325] on link "ウォーターピーリング複合美顔器 Rocklean ロックリーン" at bounding box center [192, 326] width 296 height 14
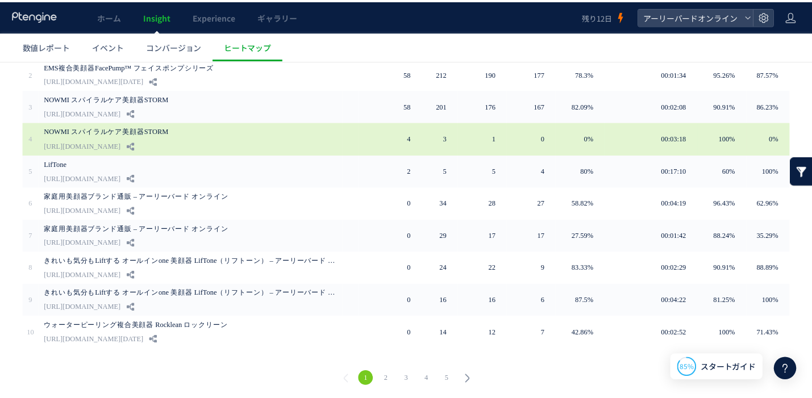
scroll to position [0, 0]
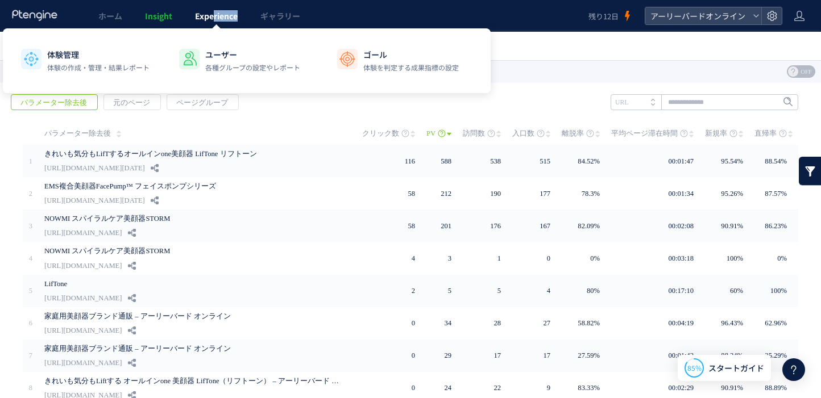
click at [211, 21] on link "Experience" at bounding box center [216, 16] width 65 height 32
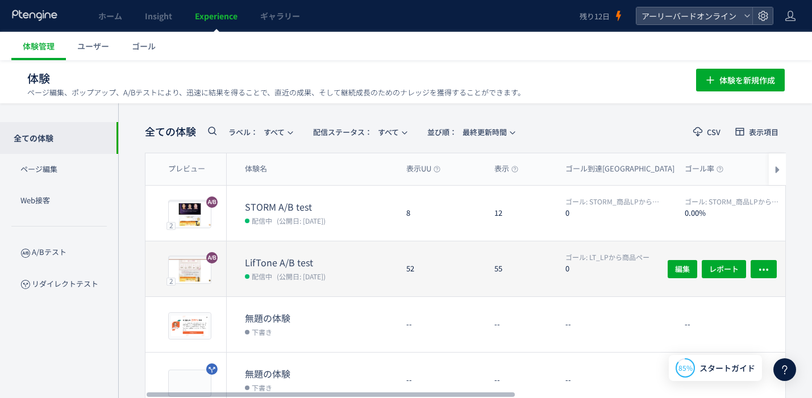
click at [291, 258] on dt "LifTone A/B test" at bounding box center [321, 262] width 152 height 13
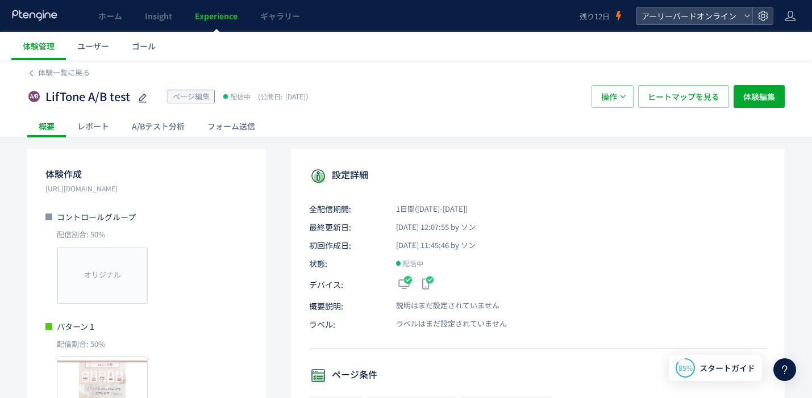
click at [184, 132] on div "A/Bテスト分析" at bounding box center [158, 126] width 76 height 23
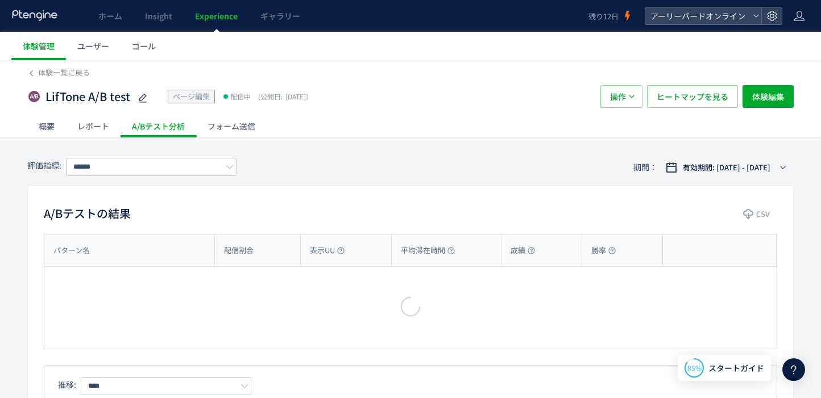
type input "**********"
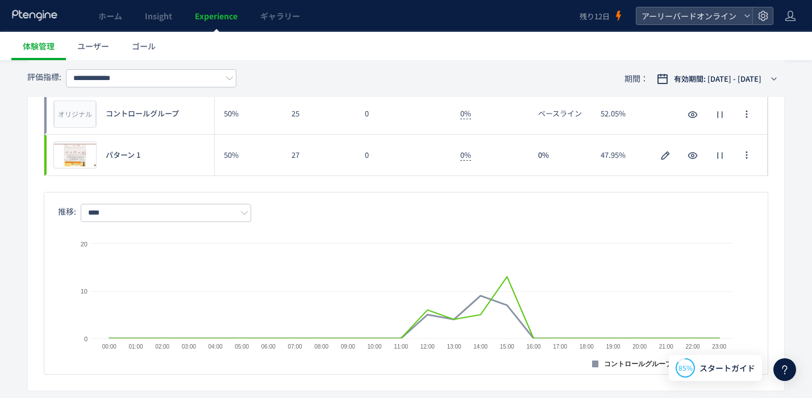
scroll to position [114, 0]
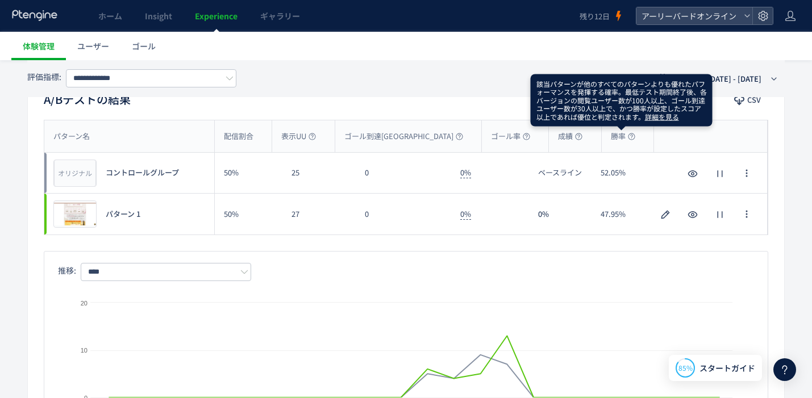
click at [657, 118] on link "詳細を見る" at bounding box center [662, 116] width 34 height 10
